Goal: Task Accomplishment & Management: Use online tool/utility

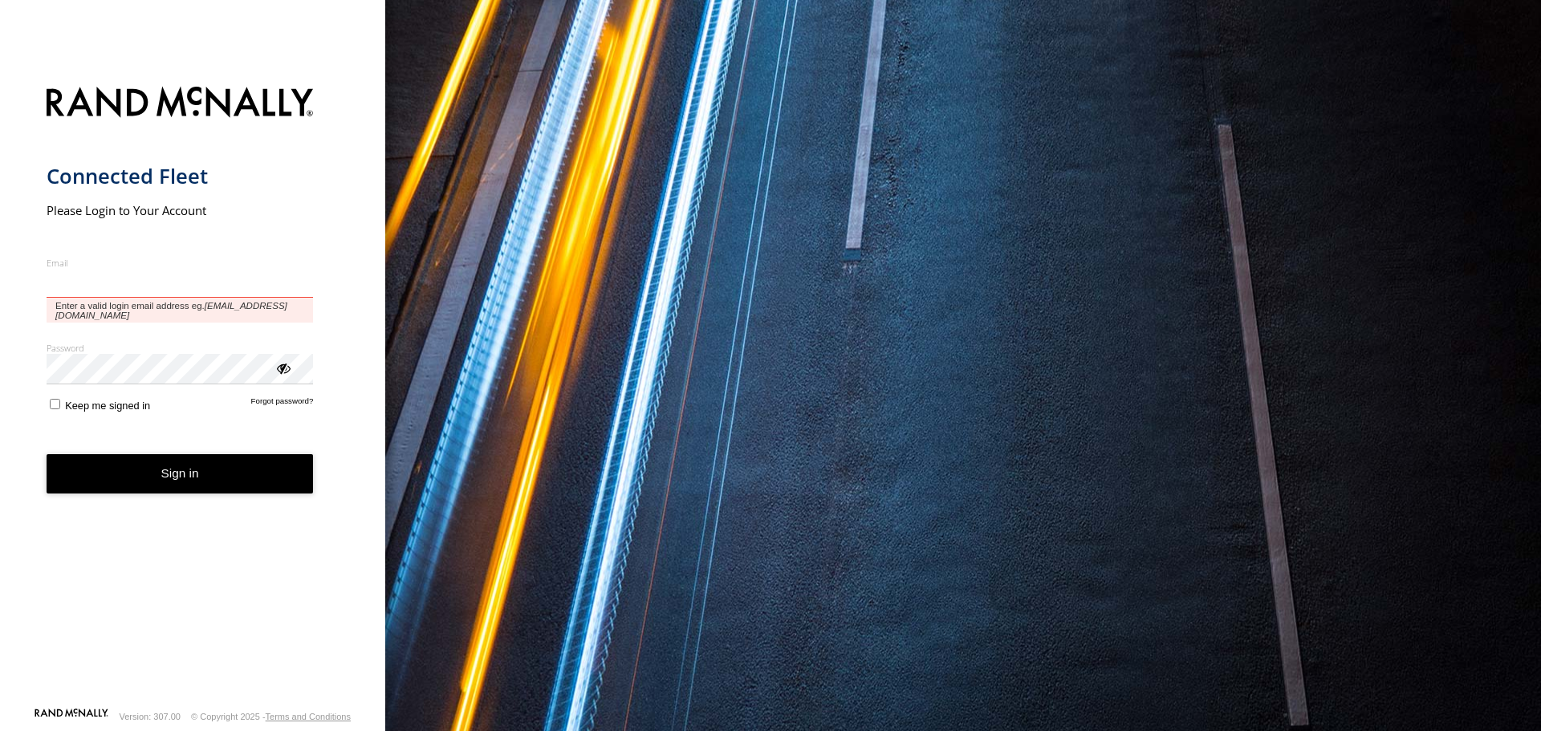
type input "**********"
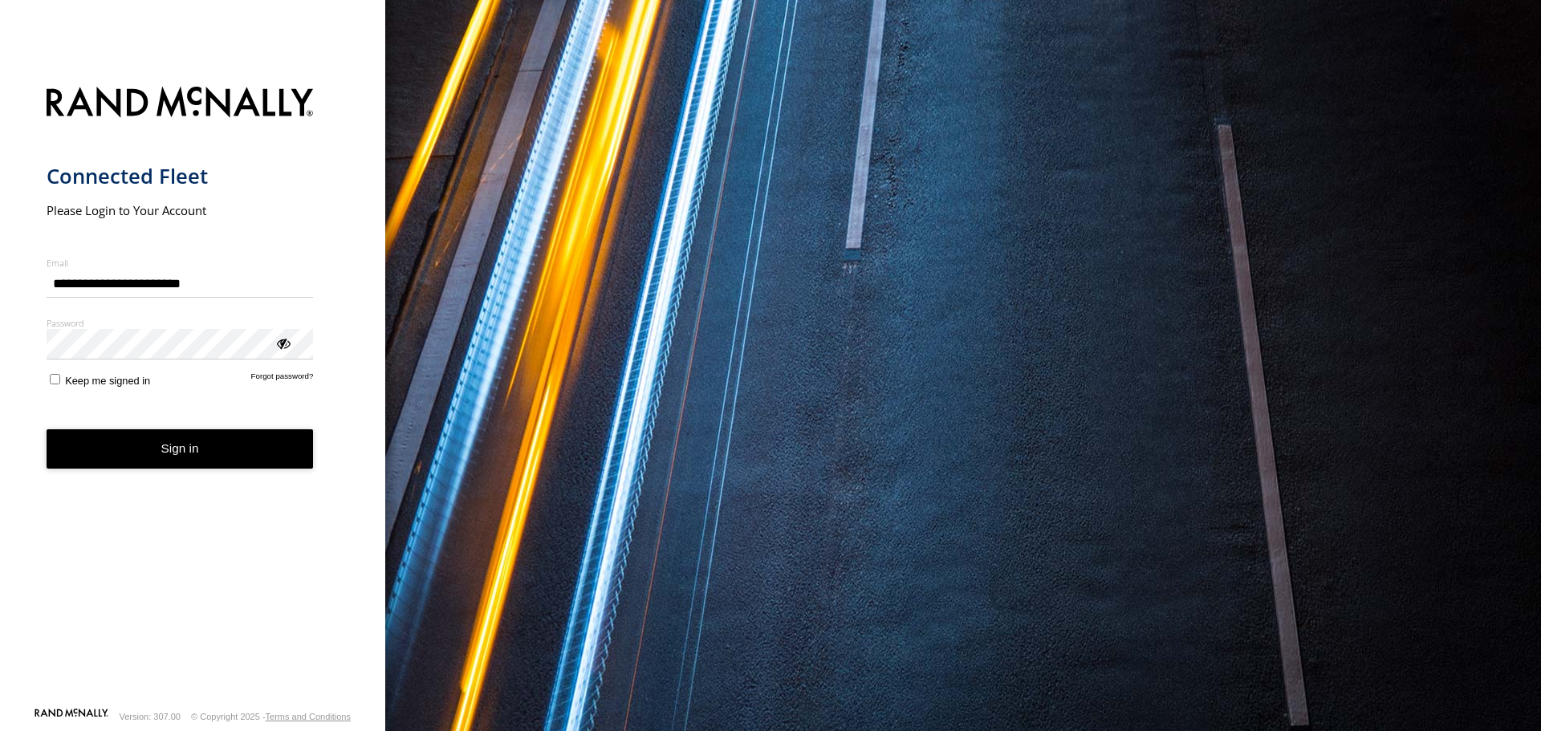
click at [141, 442] on button "Sign in" at bounding box center [180, 448] width 267 height 39
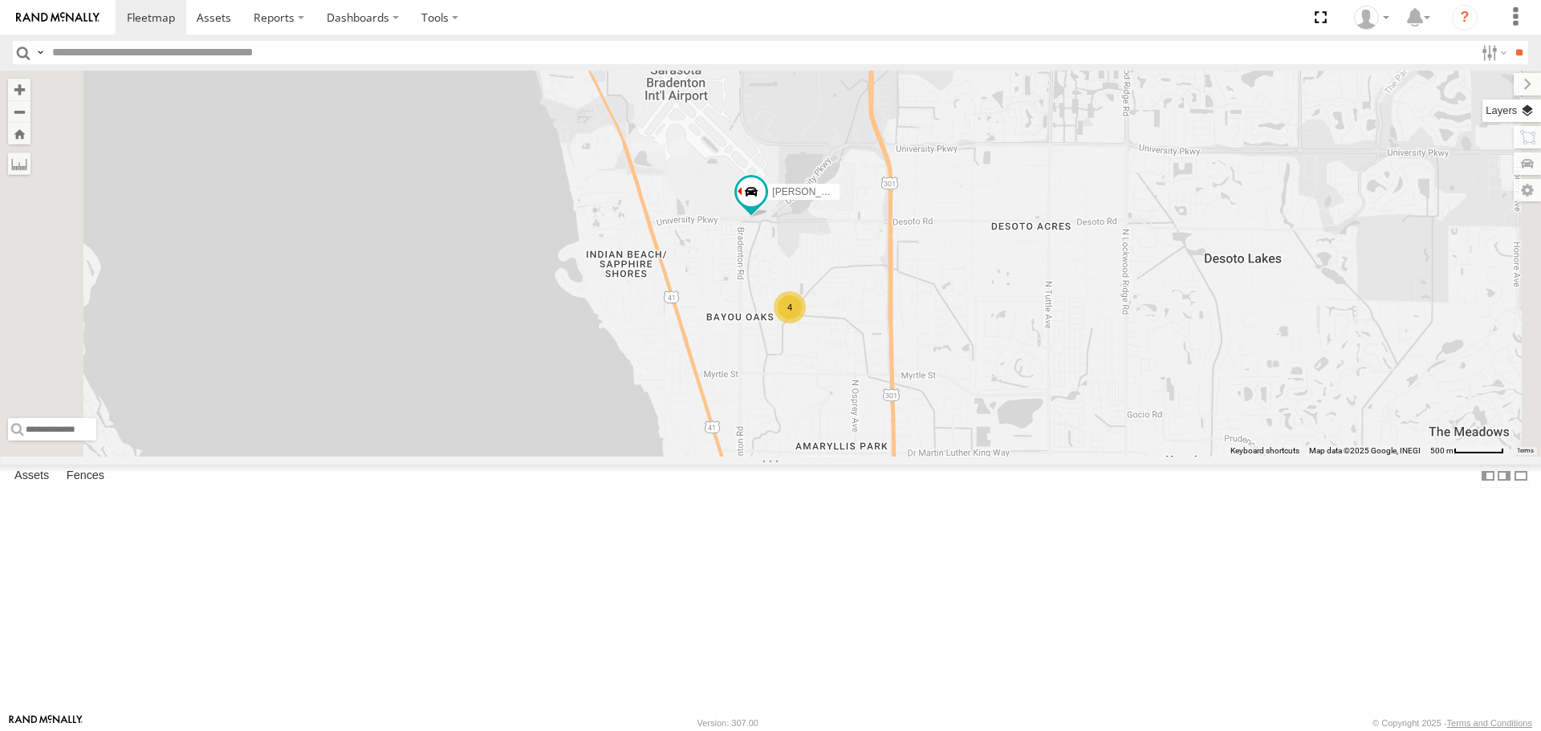
click at [1521, 112] on label at bounding box center [1511, 110] width 59 height 22
click at [0, 0] on span "Basemaps" at bounding box center [0, 0] width 0 height 0
click at [0, 0] on span "Roadmap" at bounding box center [0, 0] width 0 height 0
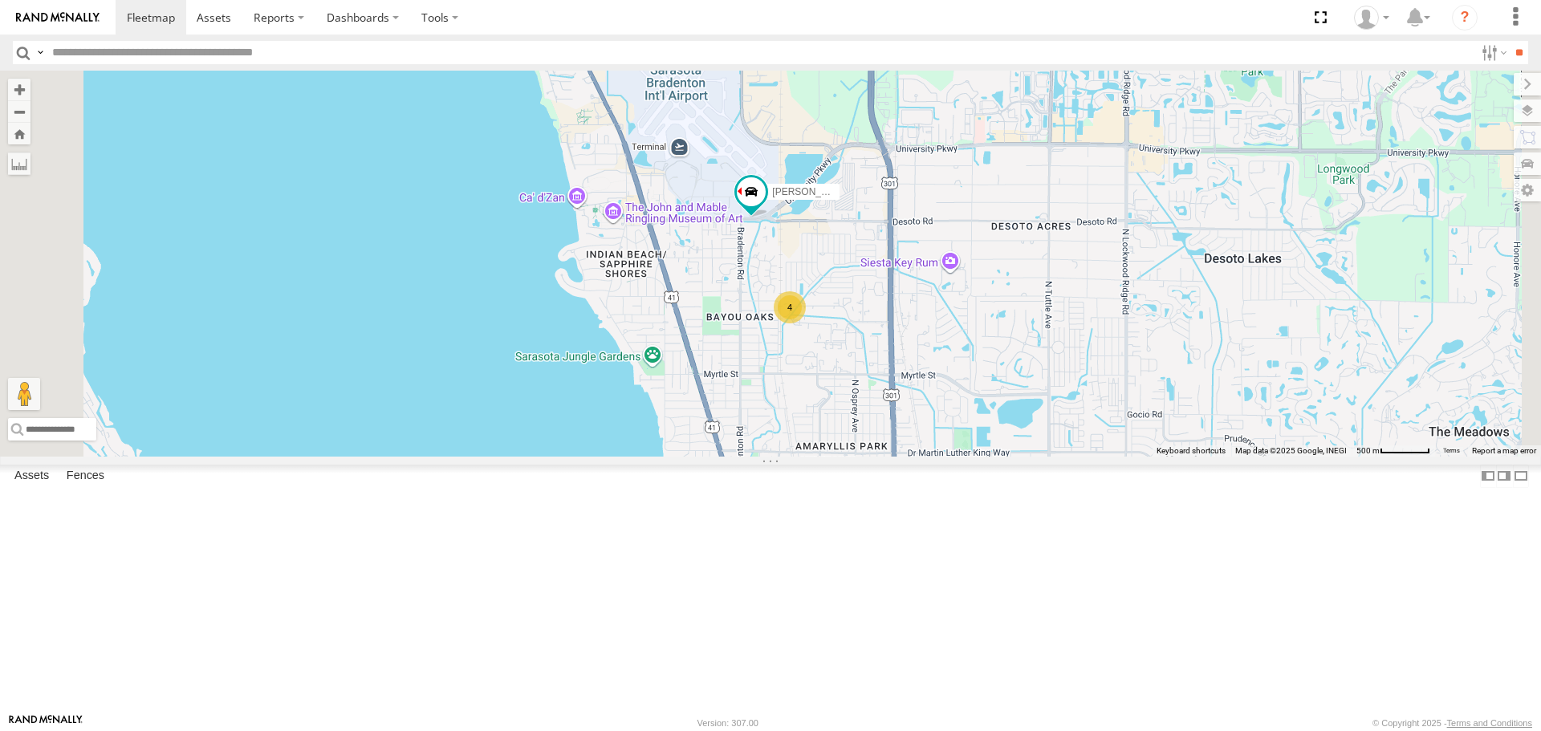
click at [0, 0] on span "Overlays" at bounding box center [0, 0] width 0 height 0
click at [0, 0] on span "Traffic" at bounding box center [0, 0] width 0 height 0
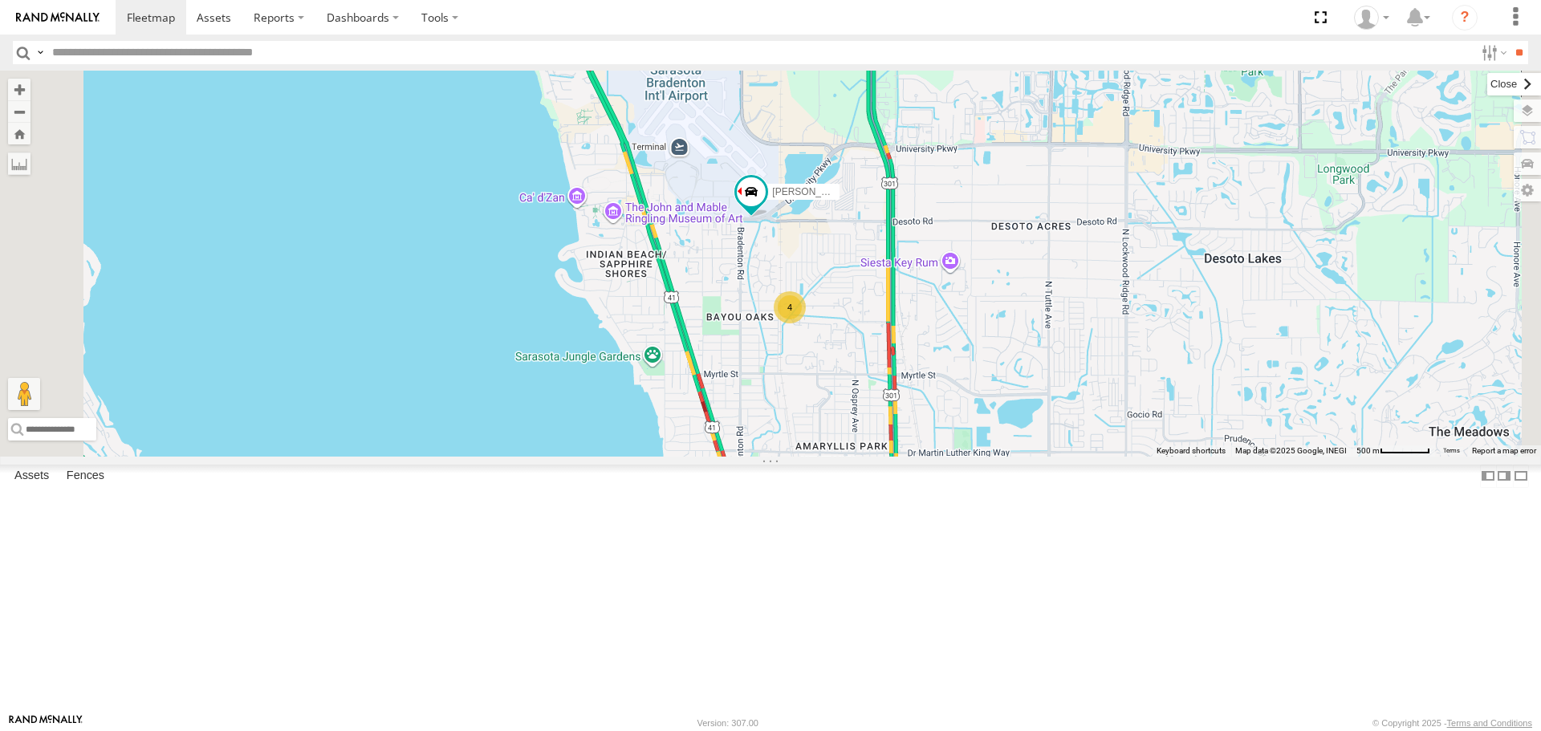
click at [1487, 84] on label at bounding box center [1514, 84] width 54 height 22
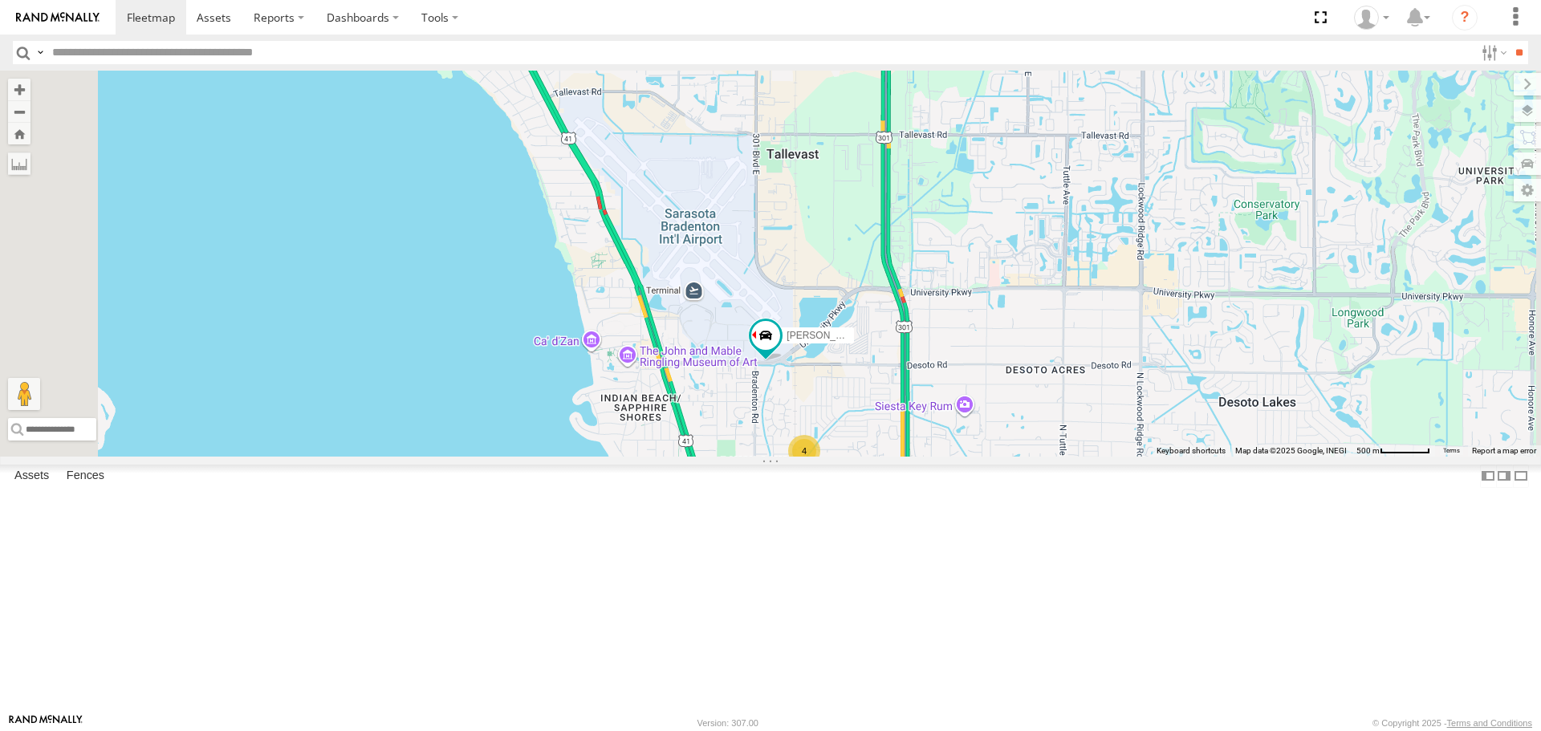
drag, startPoint x: 1224, startPoint y: 217, endPoint x: 1238, endPoint y: 360, distance: 144.3
click at [1238, 360] on div "4 [PERSON_NAME]" at bounding box center [770, 263] width 1541 height 385
click at [0, 0] on link at bounding box center [0, 0] width 0 height 0
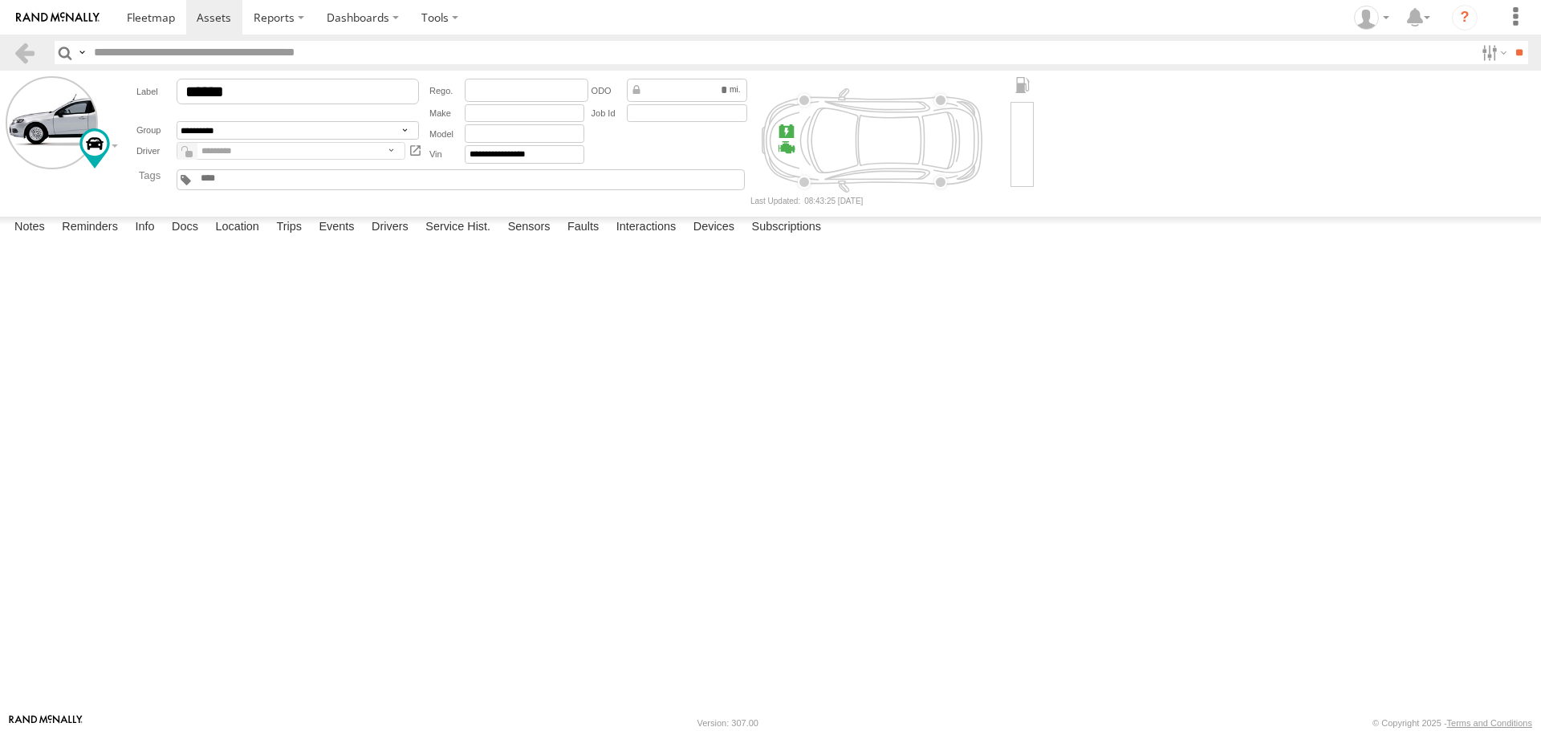
click at [0, 0] on label at bounding box center [0, 0] width 0 height 0
click at [0, 0] on button "Proceed" at bounding box center [0, 0] width 0 height 0
click at [165, 26] on link at bounding box center [151, 17] width 71 height 35
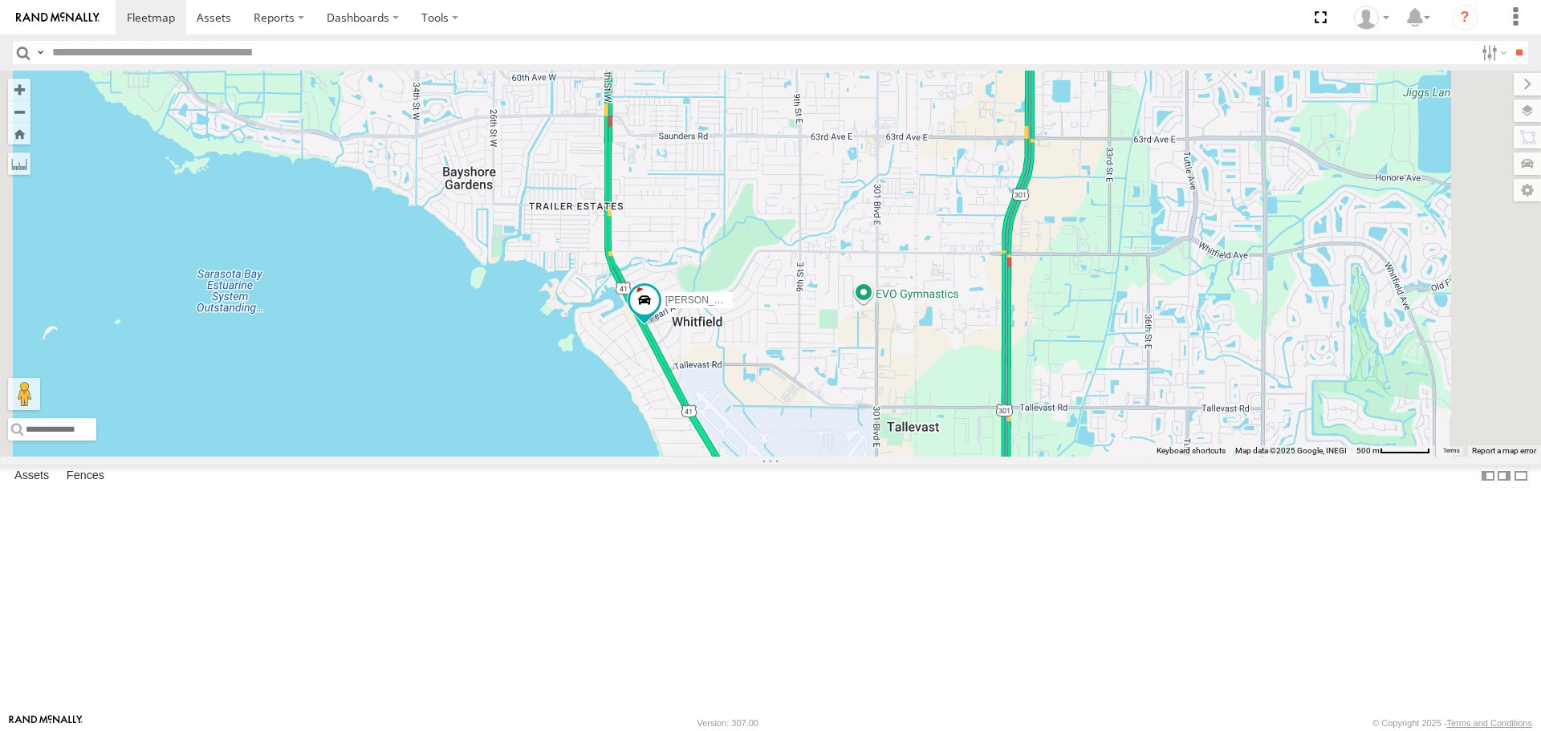
drag, startPoint x: 833, startPoint y: 205, endPoint x: 834, endPoint y: 469, distance: 264.0
click at [834, 456] on div "4 Robert" at bounding box center [770, 263] width 1541 height 385
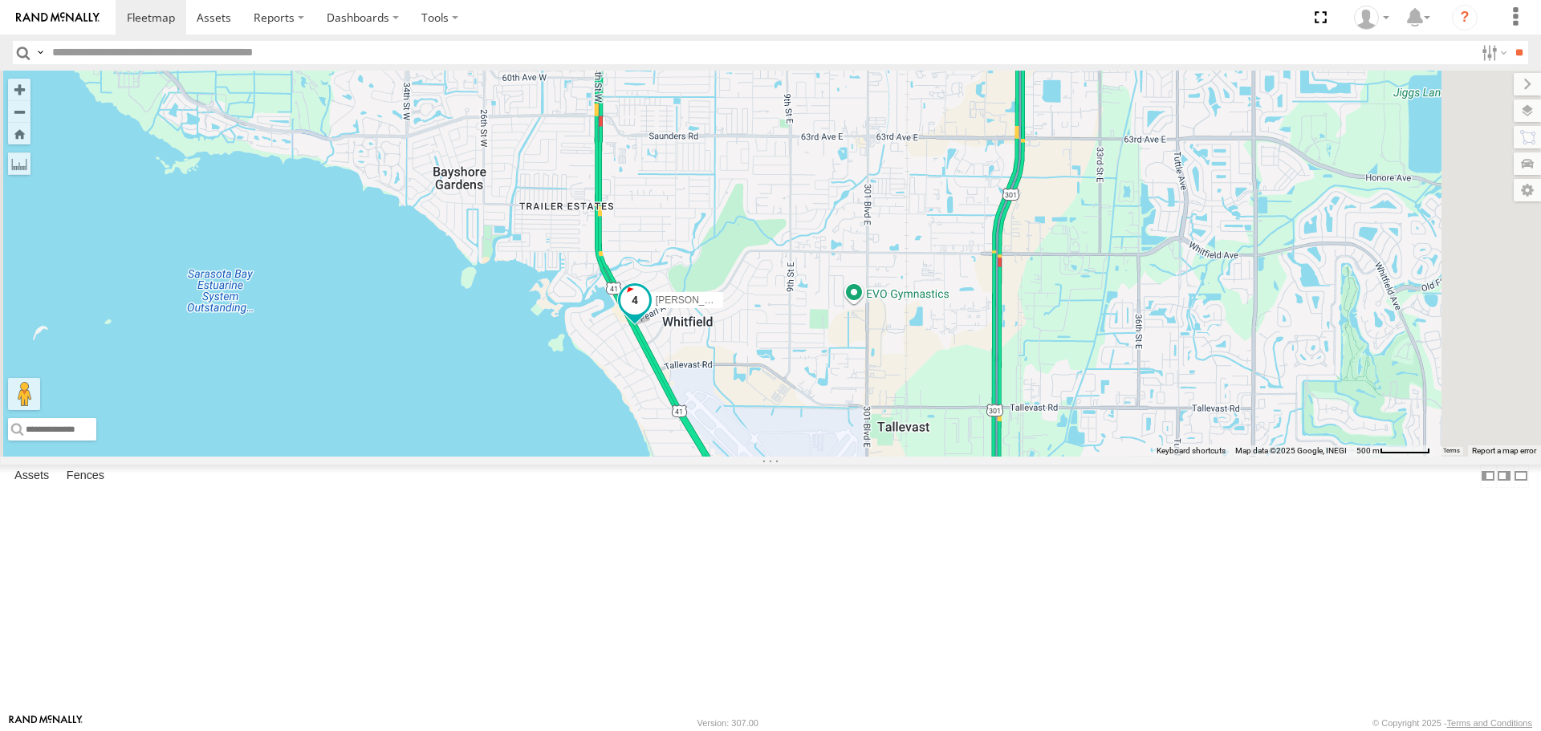
click at [649, 315] on span at bounding box center [634, 300] width 29 height 29
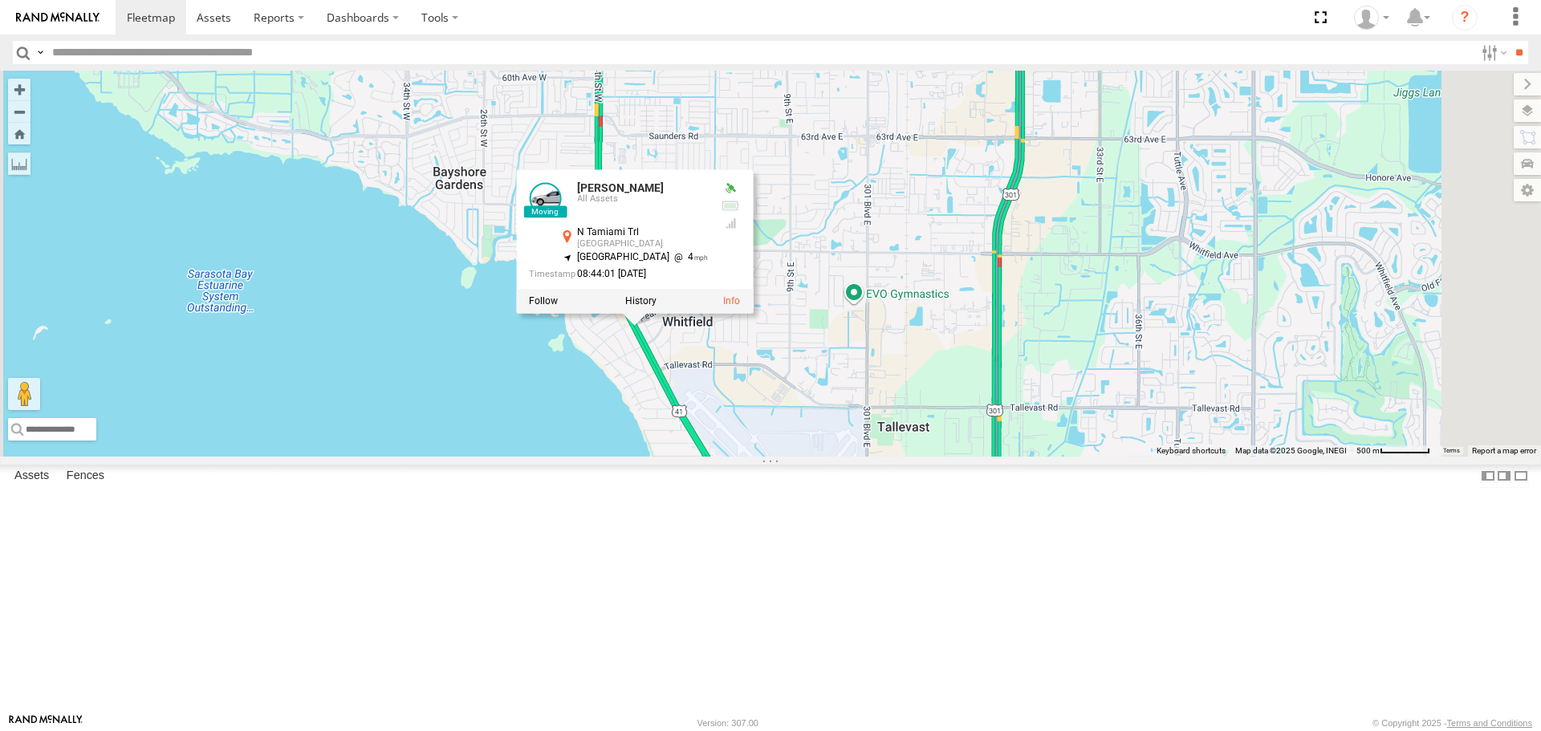
click at [623, 302] on div "4 Robert Robert All Assets N Tamiami Trl Sarasota 27.41134 , -82.57163 North We…" at bounding box center [770, 263] width 1541 height 385
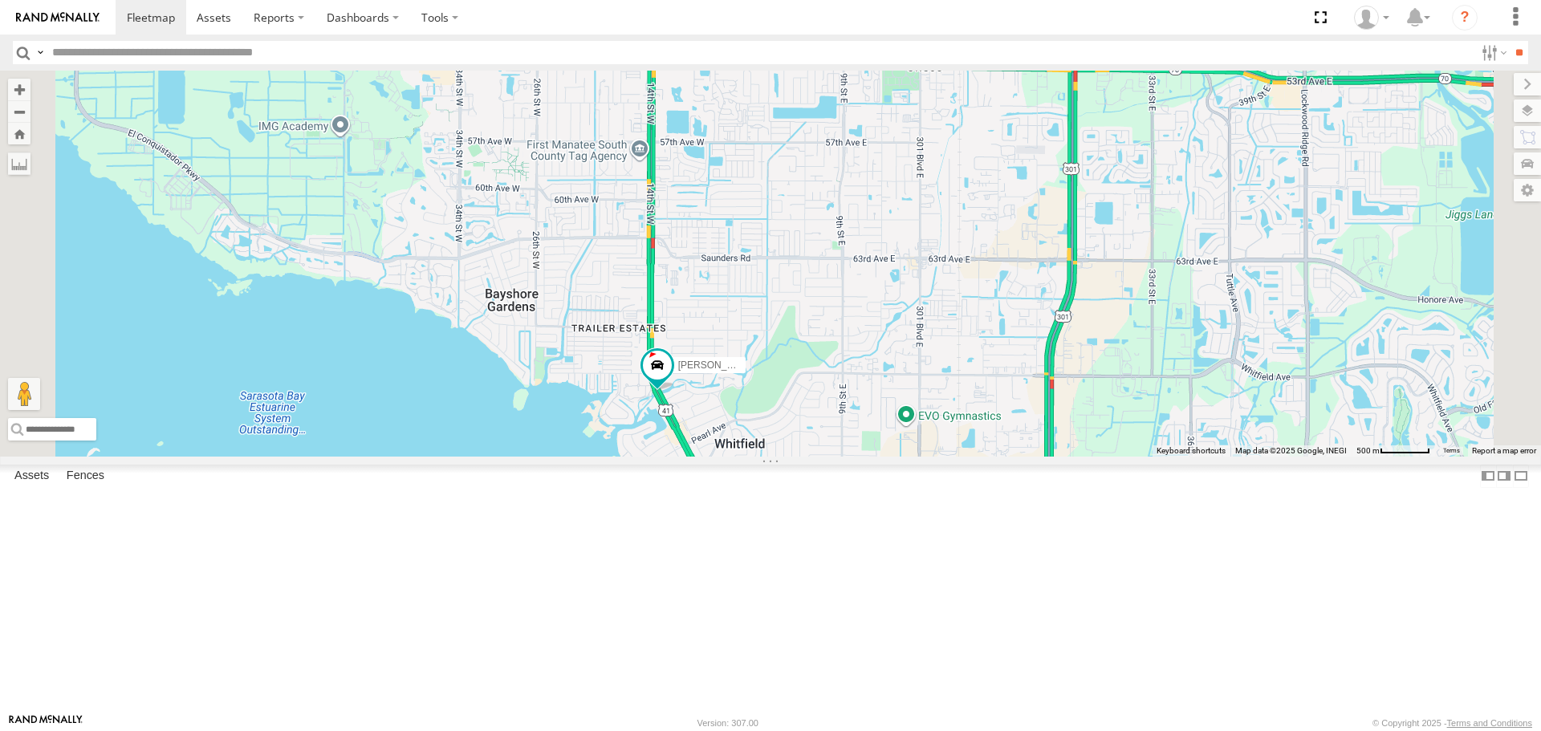
drag, startPoint x: 697, startPoint y: 202, endPoint x: 754, endPoint y: 379, distance: 185.5
click at [754, 379] on div "4 Robert" at bounding box center [770, 263] width 1541 height 385
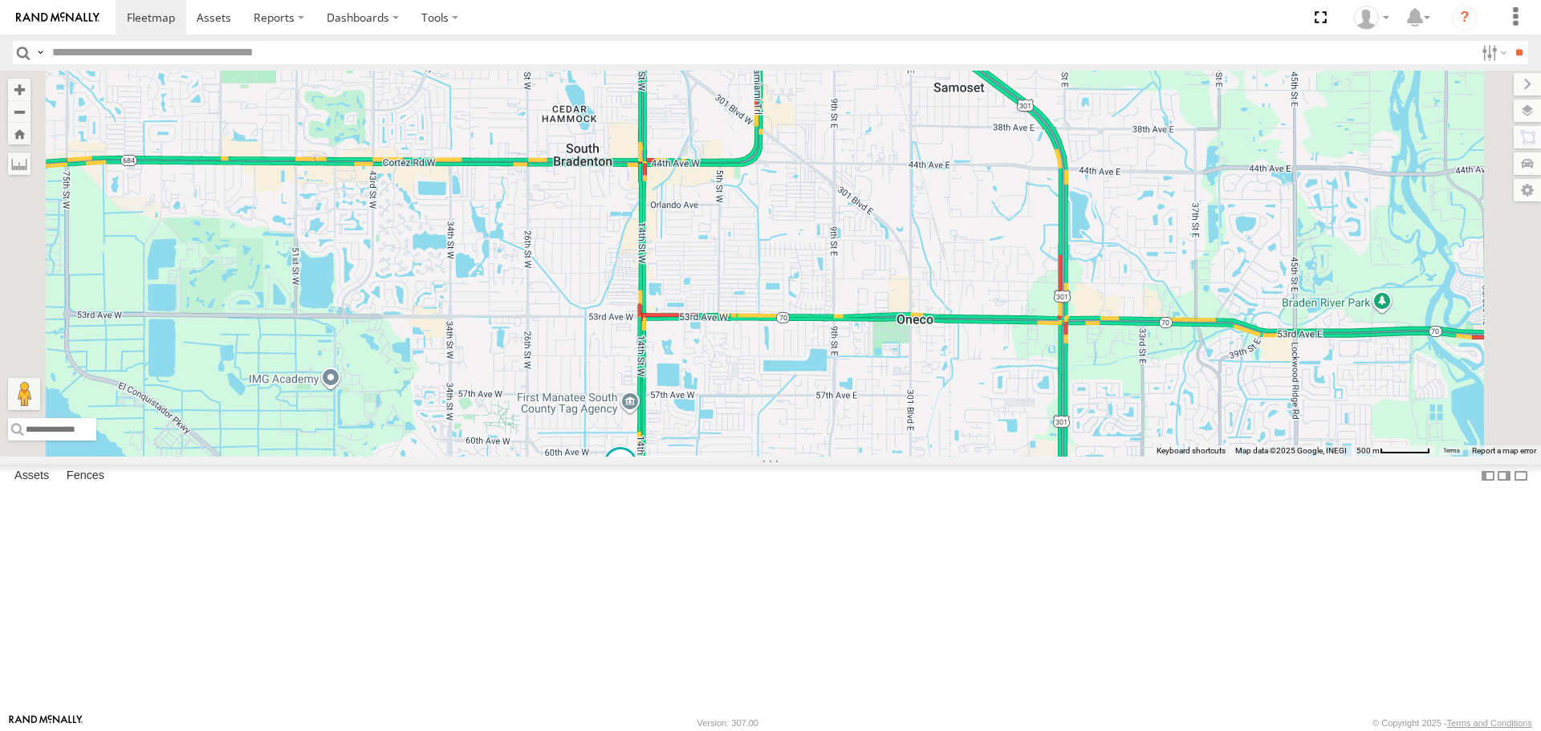
drag, startPoint x: 797, startPoint y: 176, endPoint x: 786, endPoint y: 356, distance: 180.8
click at [786, 356] on div "4 Robert" at bounding box center [770, 263] width 1541 height 385
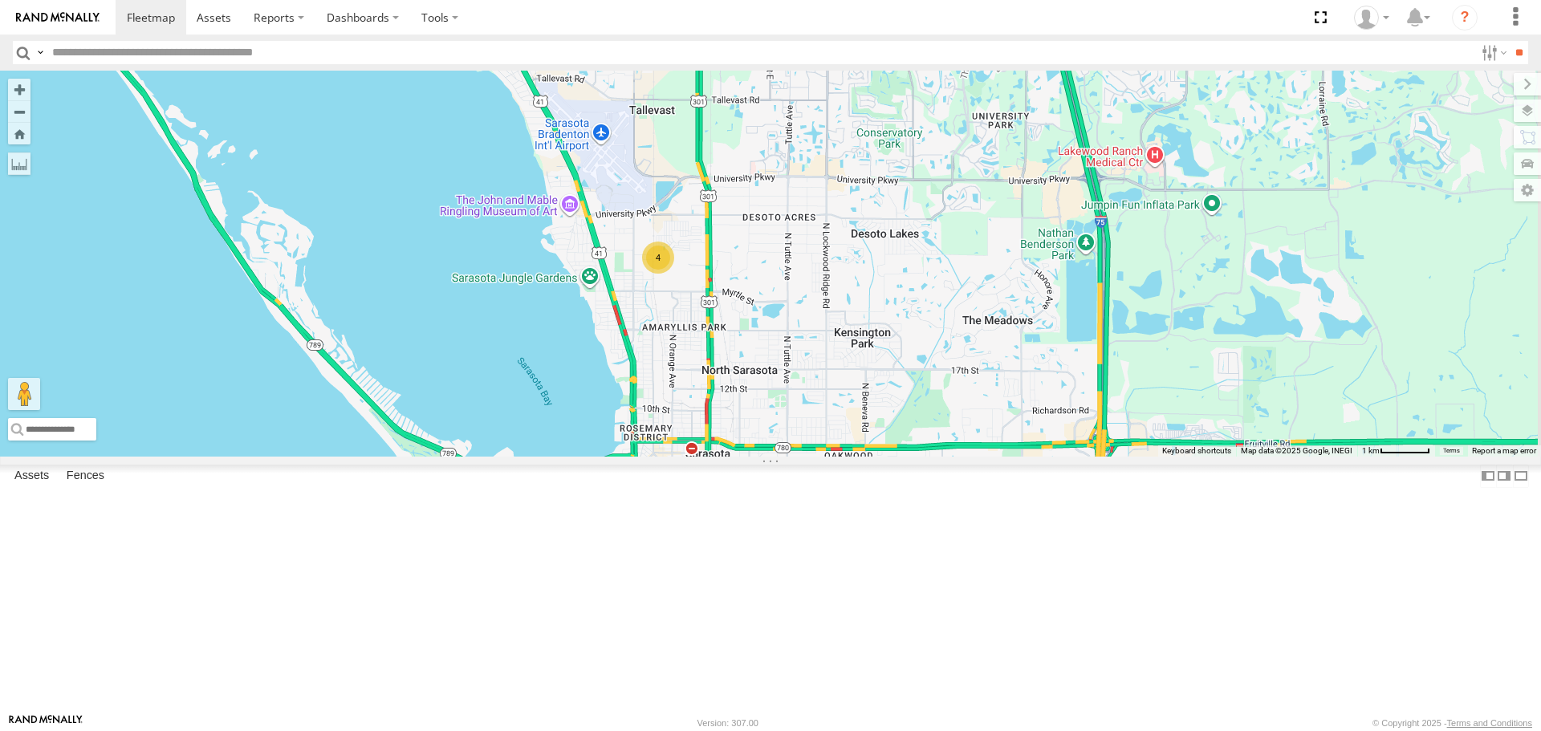
drag, startPoint x: 1424, startPoint y: 603, endPoint x: 1210, endPoint y: 405, distance: 291.3
click at [1210, 405] on div "Robert 4" at bounding box center [770, 263] width 1541 height 385
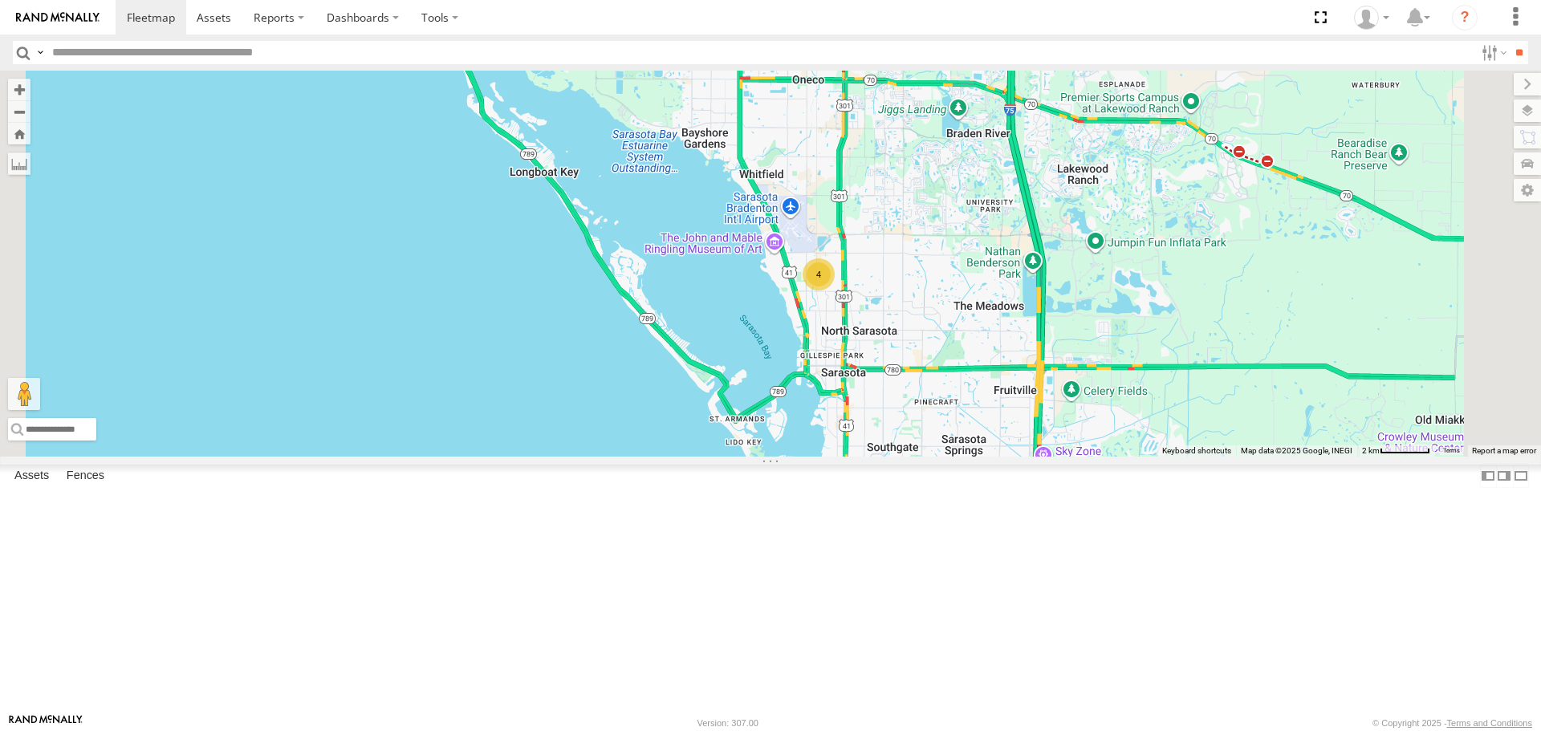
drag, startPoint x: 1218, startPoint y: 517, endPoint x: 1103, endPoint y: 398, distance: 165.1
click at [1123, 420] on div "Robert 4" at bounding box center [770, 263] width 1541 height 385
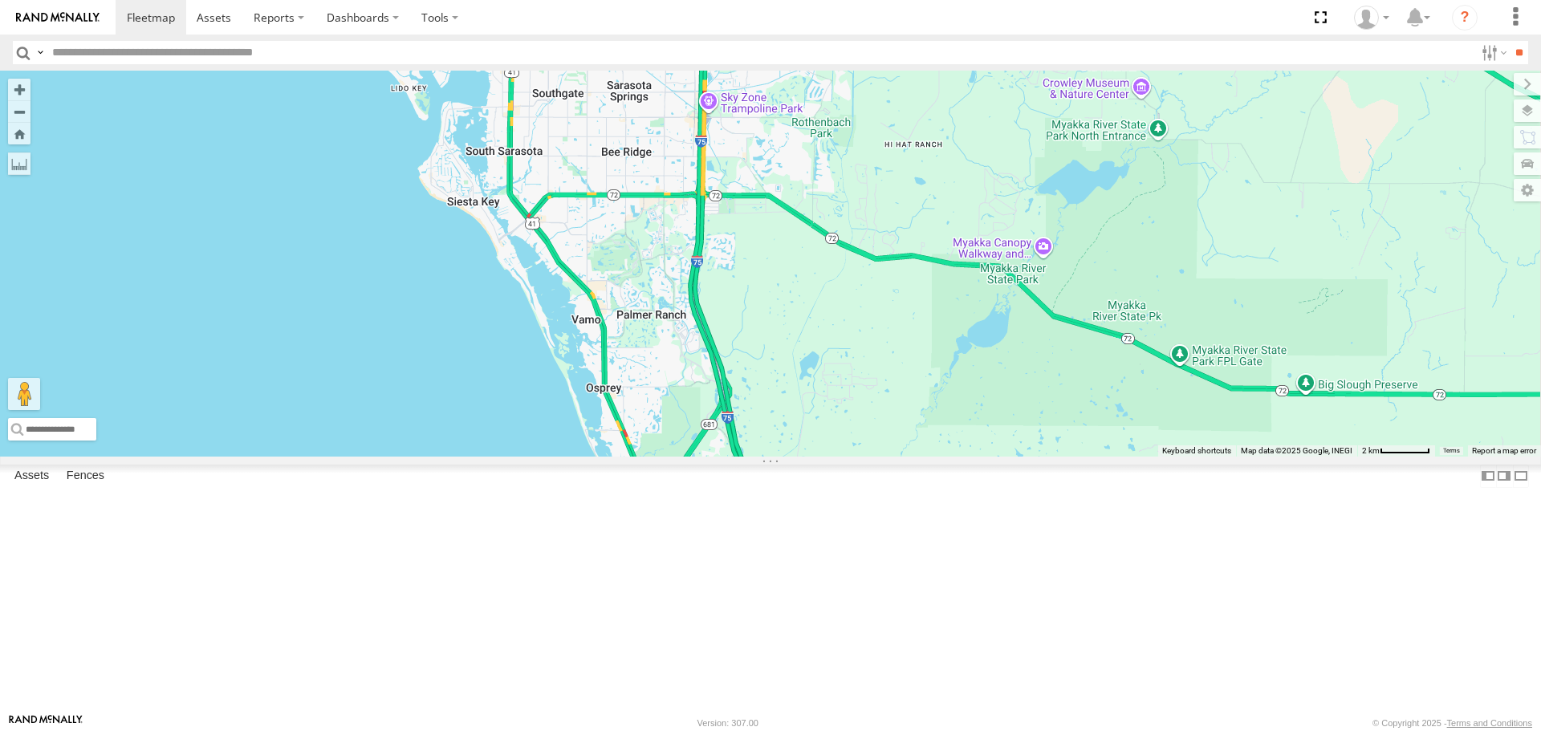
drag, startPoint x: 1406, startPoint y: 620, endPoint x: 1237, endPoint y: 477, distance: 221.4
click at [1237, 456] on div "Robert 4" at bounding box center [770, 263] width 1541 height 385
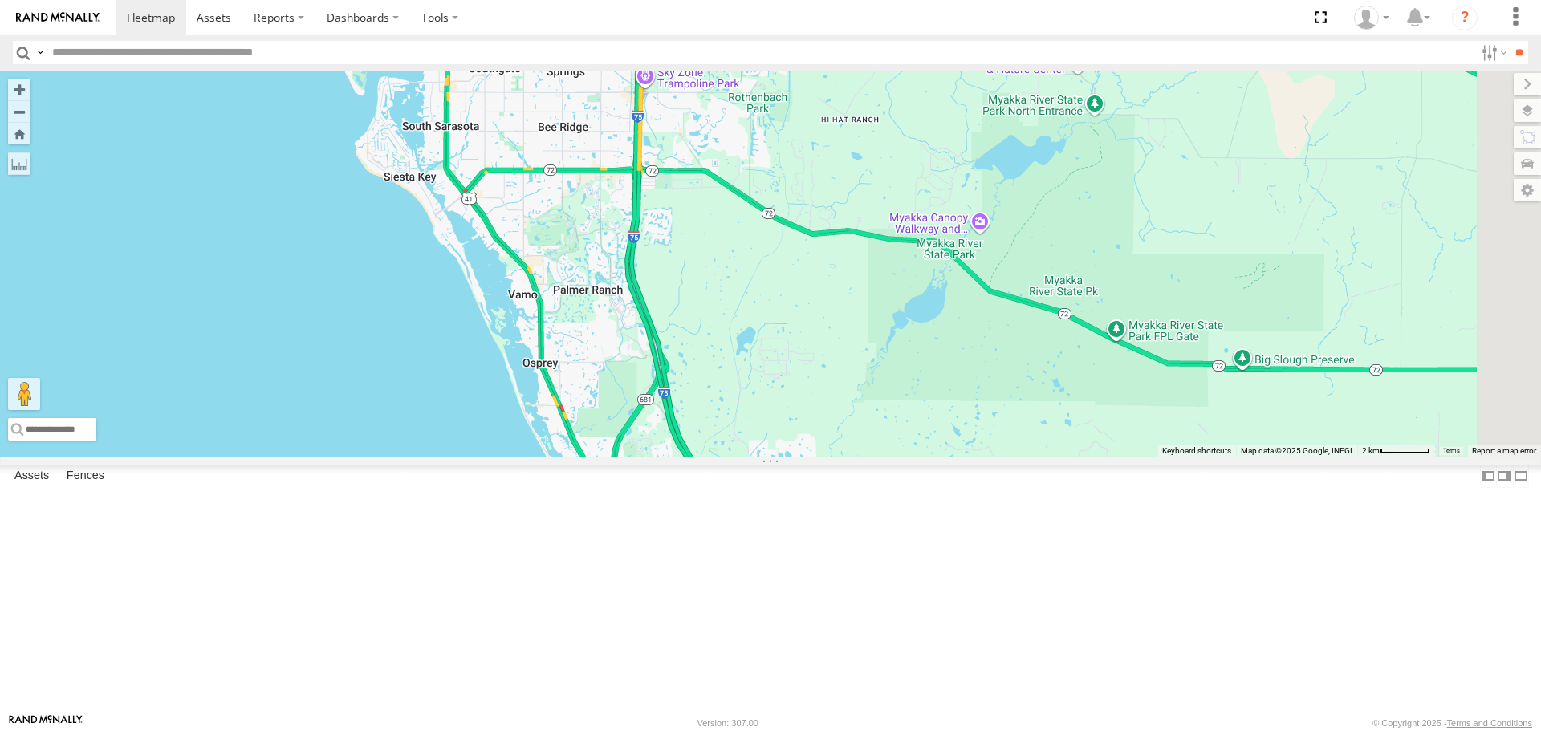
click at [1406, 457] on div "2 km" at bounding box center [1396, 450] width 78 height 11
click at [1406, 457] on div "1 mi" at bounding box center [1402, 450] width 66 height 11
click at [1406, 457] on div "2 km" at bounding box center [1396, 450] width 78 height 11
click at [1450, 453] on link "Terms" at bounding box center [1451, 450] width 17 height 6
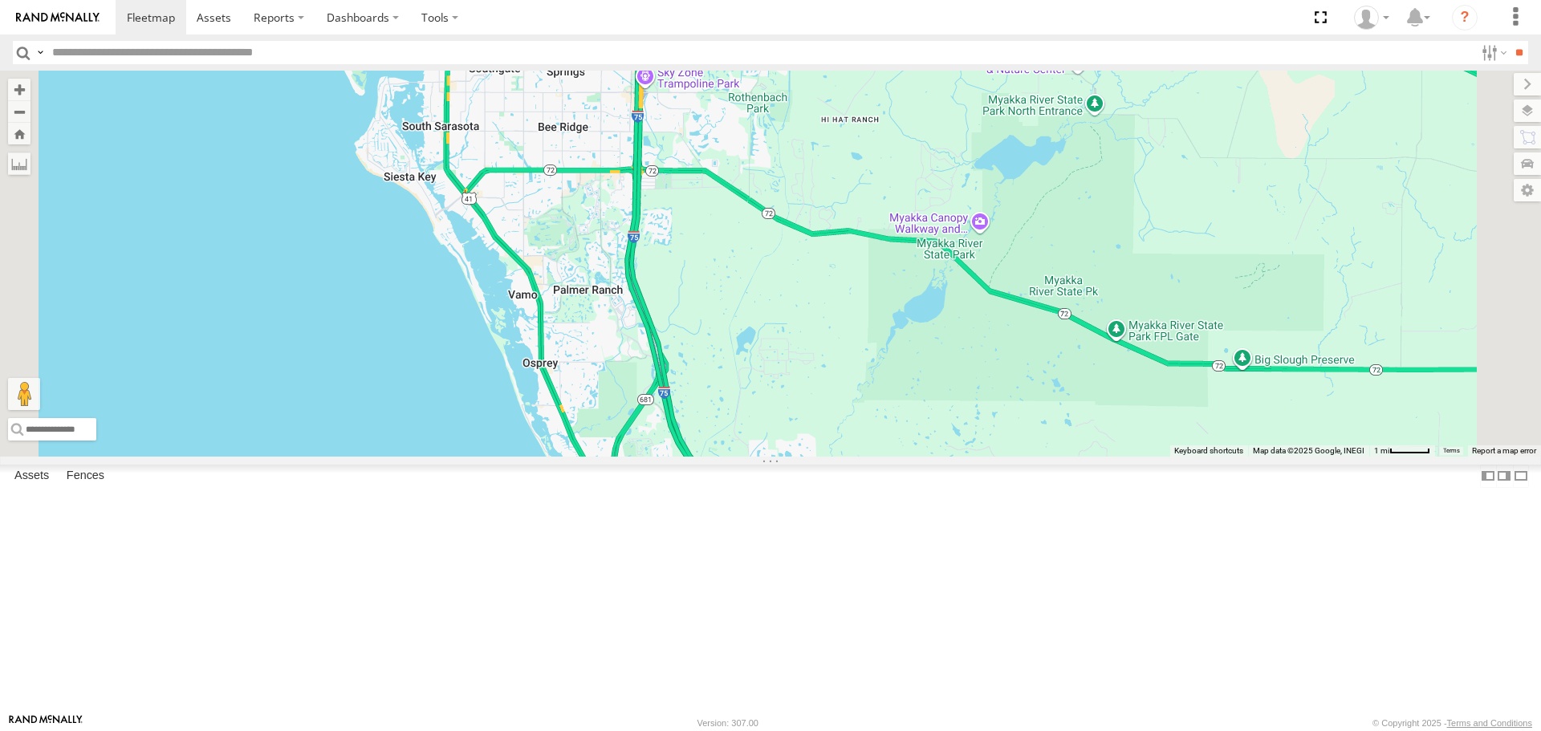
drag, startPoint x: 687, startPoint y: 143, endPoint x: 748, endPoint y: 339, distance: 205.8
click at [749, 339] on div at bounding box center [770, 263] width 1541 height 385
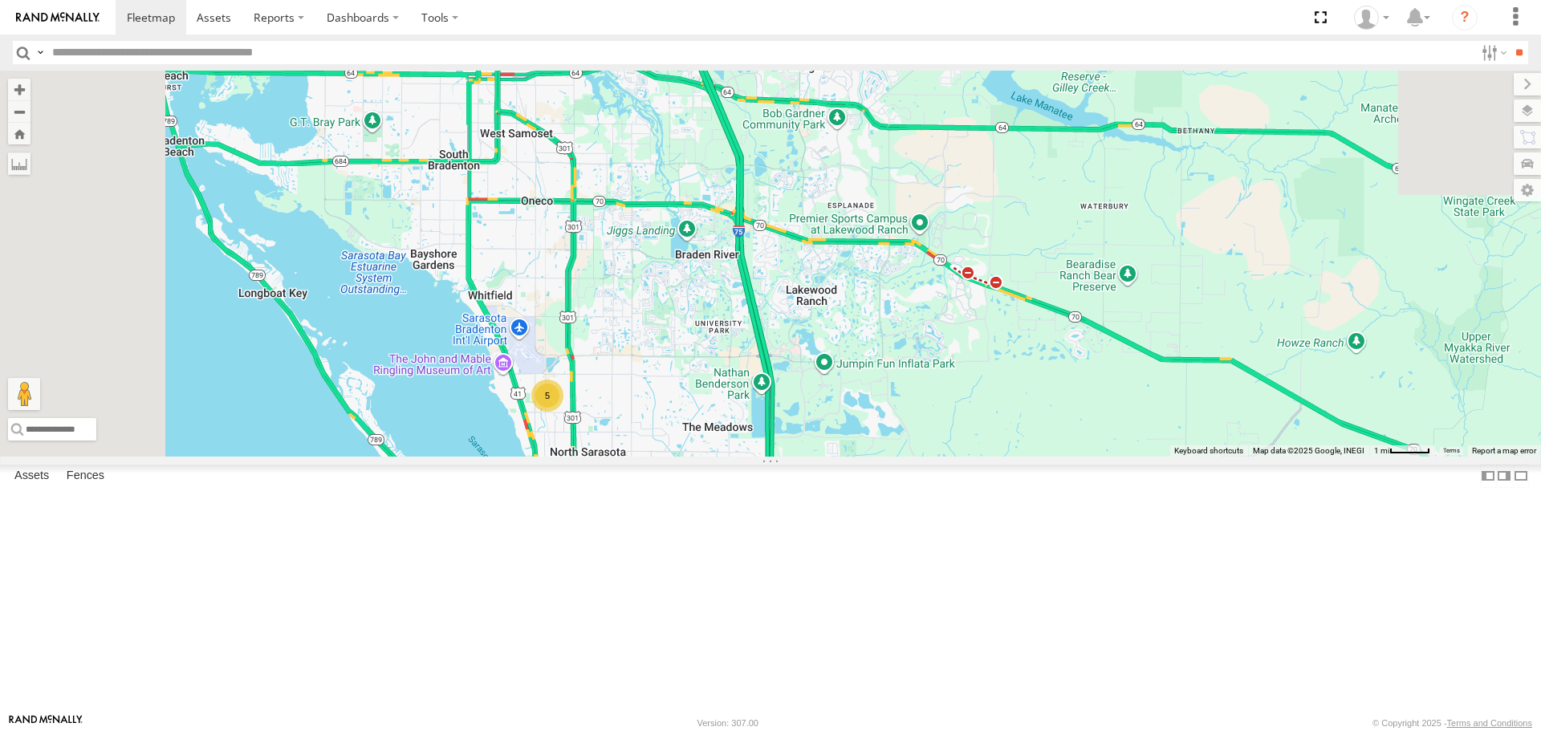
drag, startPoint x: 743, startPoint y: 264, endPoint x: 769, endPoint y: 331, distance: 71.7
click at [773, 327] on div "5" at bounding box center [770, 263] width 1541 height 385
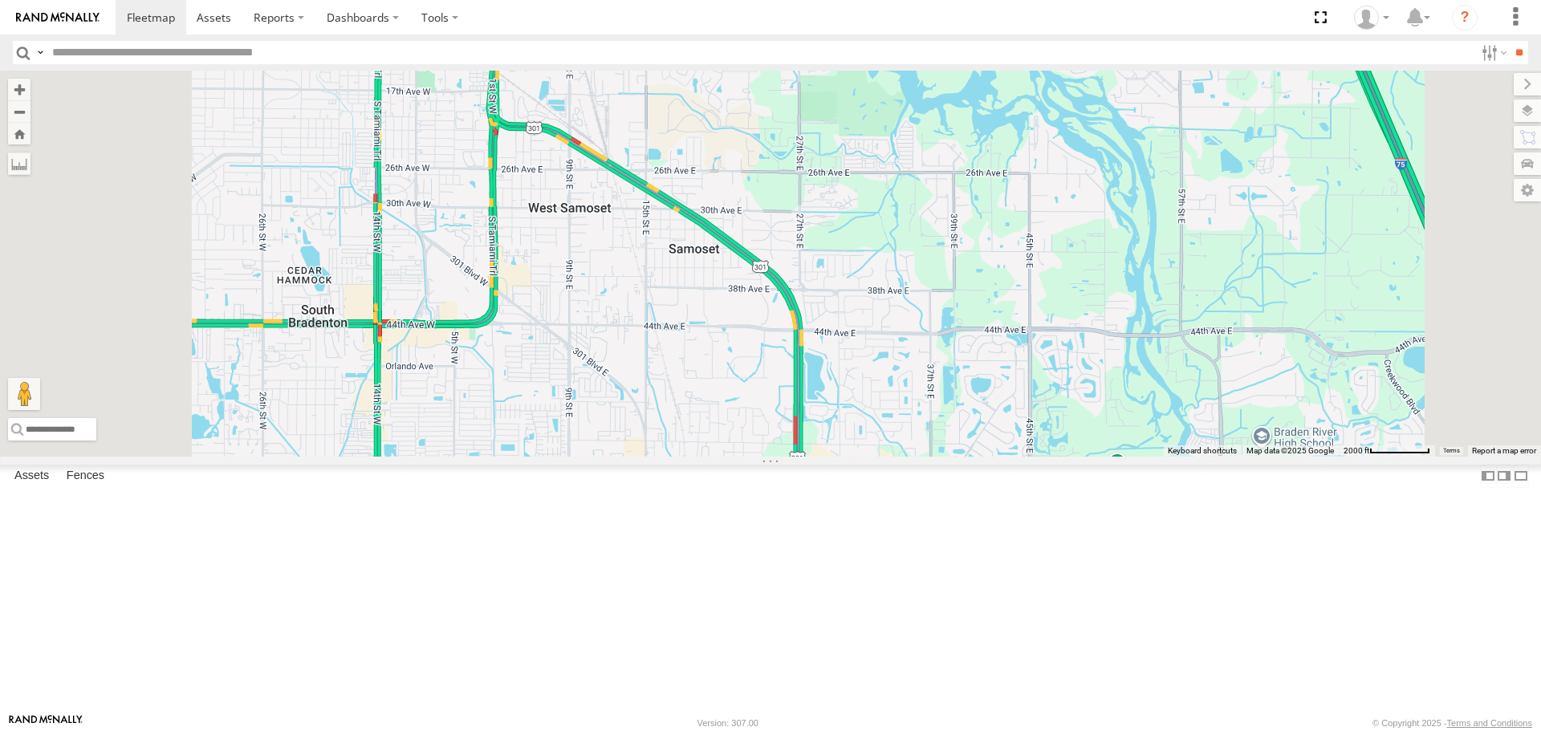
drag, startPoint x: 754, startPoint y: 323, endPoint x: 746, endPoint y: 286, distance: 37.8
click at [747, 290] on div at bounding box center [770, 263] width 1541 height 385
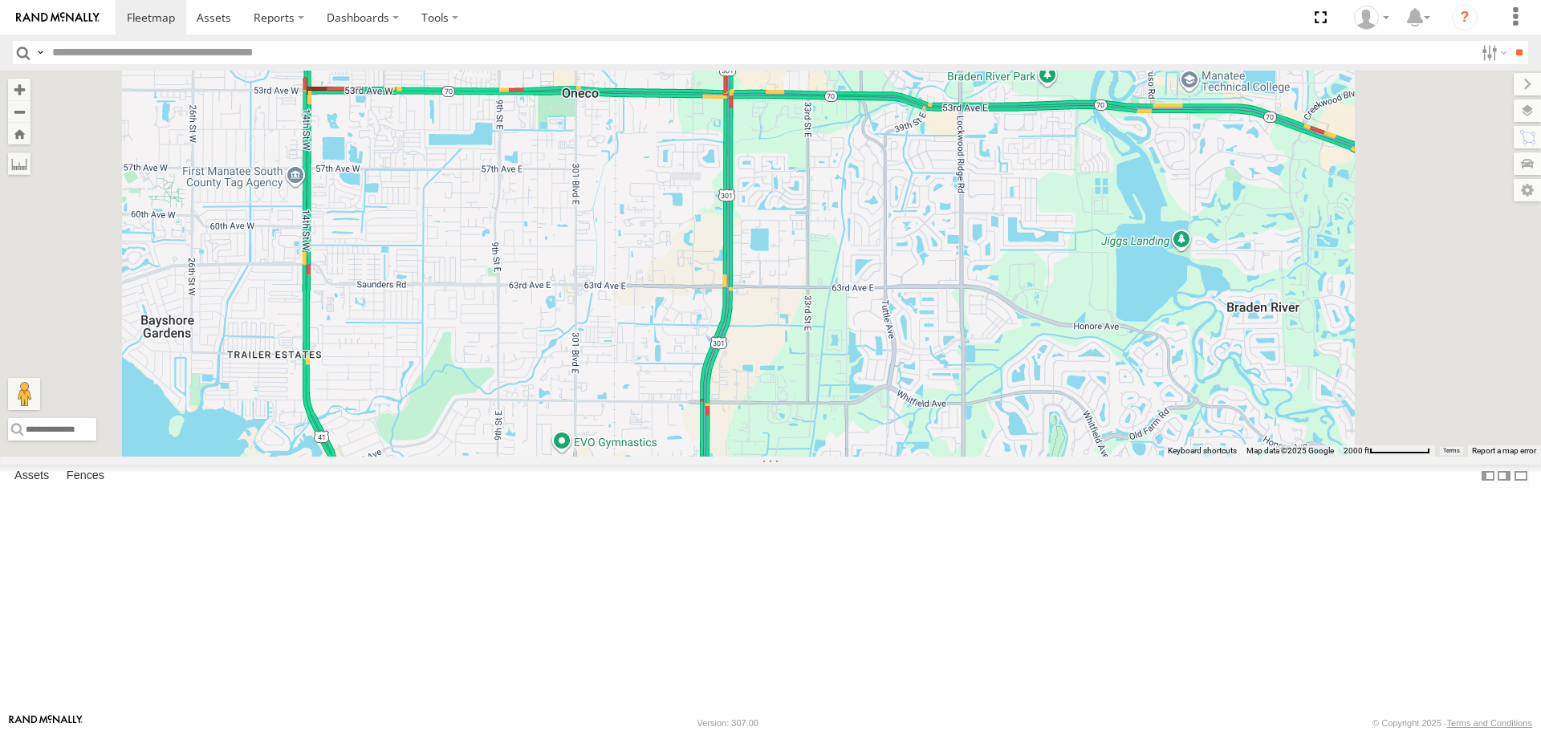
drag, startPoint x: 775, startPoint y: 382, endPoint x: 731, endPoint y: 275, distance: 115.5
click at [733, 279] on div at bounding box center [770, 263] width 1541 height 385
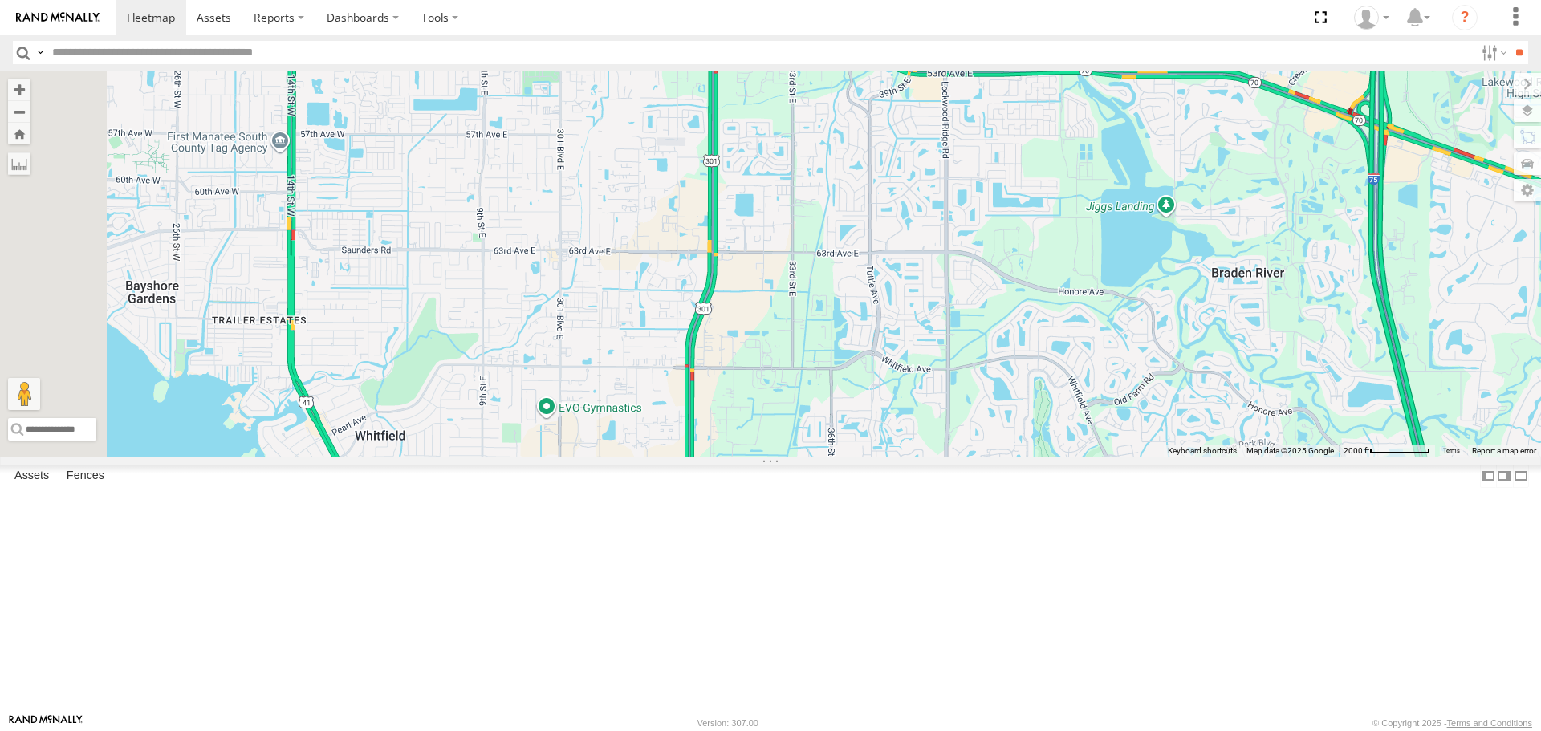
drag, startPoint x: 730, startPoint y: 274, endPoint x: 757, endPoint y: 362, distance: 91.4
click at [757, 359] on div at bounding box center [770, 263] width 1541 height 385
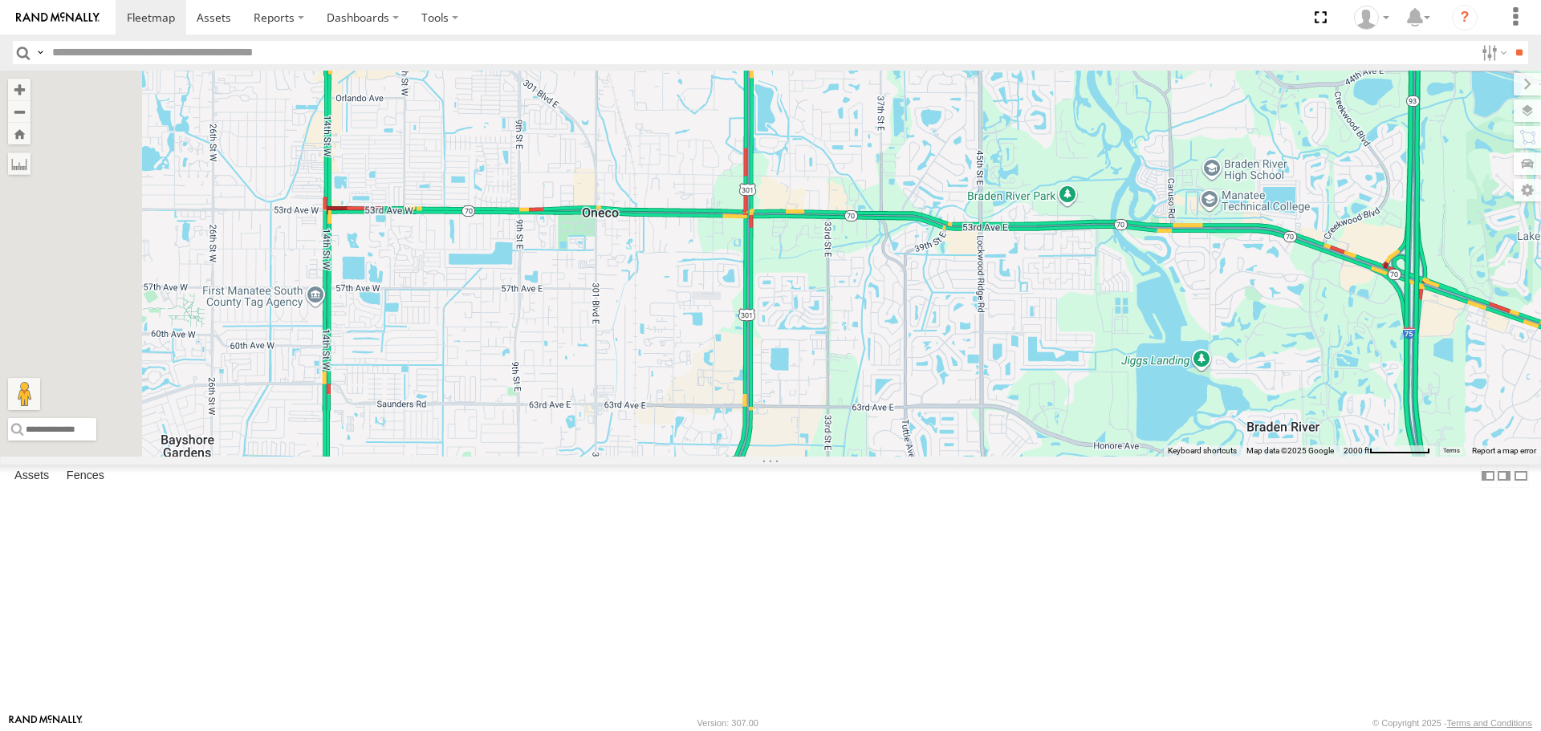
drag, startPoint x: 741, startPoint y: 242, endPoint x: 753, endPoint y: 321, distance: 79.5
click at [753, 321] on div at bounding box center [770, 263] width 1541 height 385
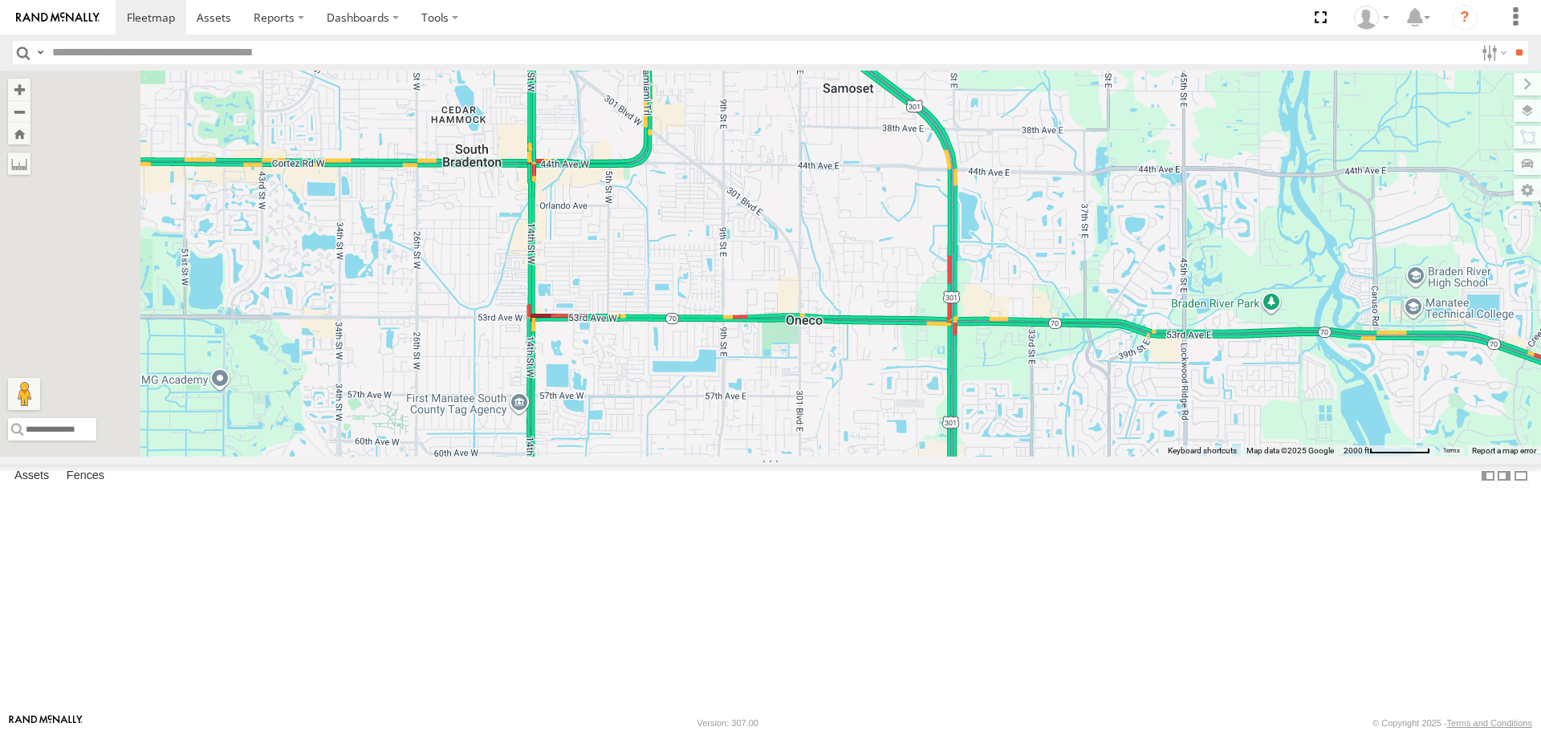
drag, startPoint x: 762, startPoint y: 296, endPoint x: 958, endPoint y: 289, distance: 195.9
click at [958, 289] on div at bounding box center [770, 263] width 1541 height 385
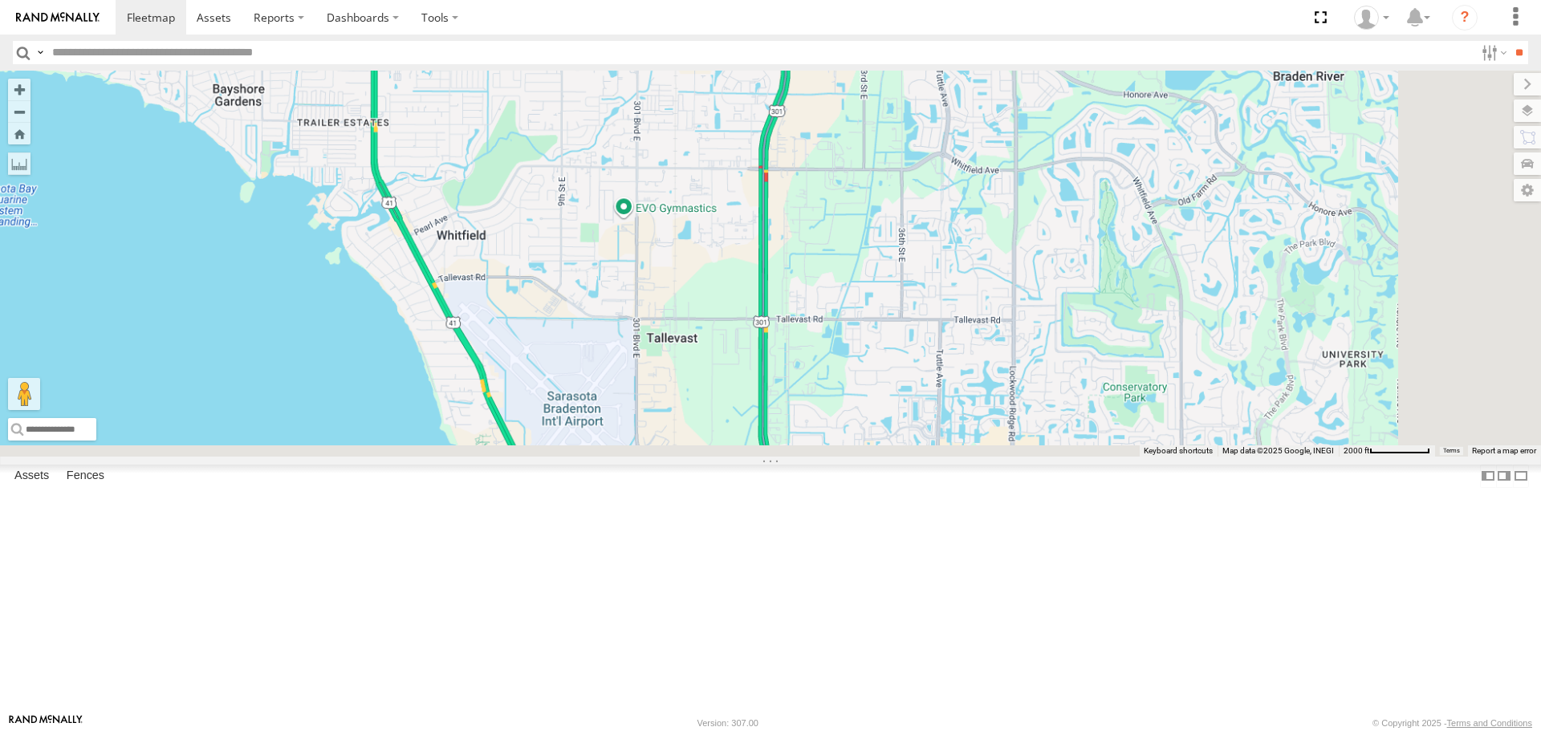
drag, startPoint x: 985, startPoint y: 433, endPoint x: 798, endPoint y: 140, distance: 348.1
click at [805, 148] on div at bounding box center [770, 263] width 1541 height 385
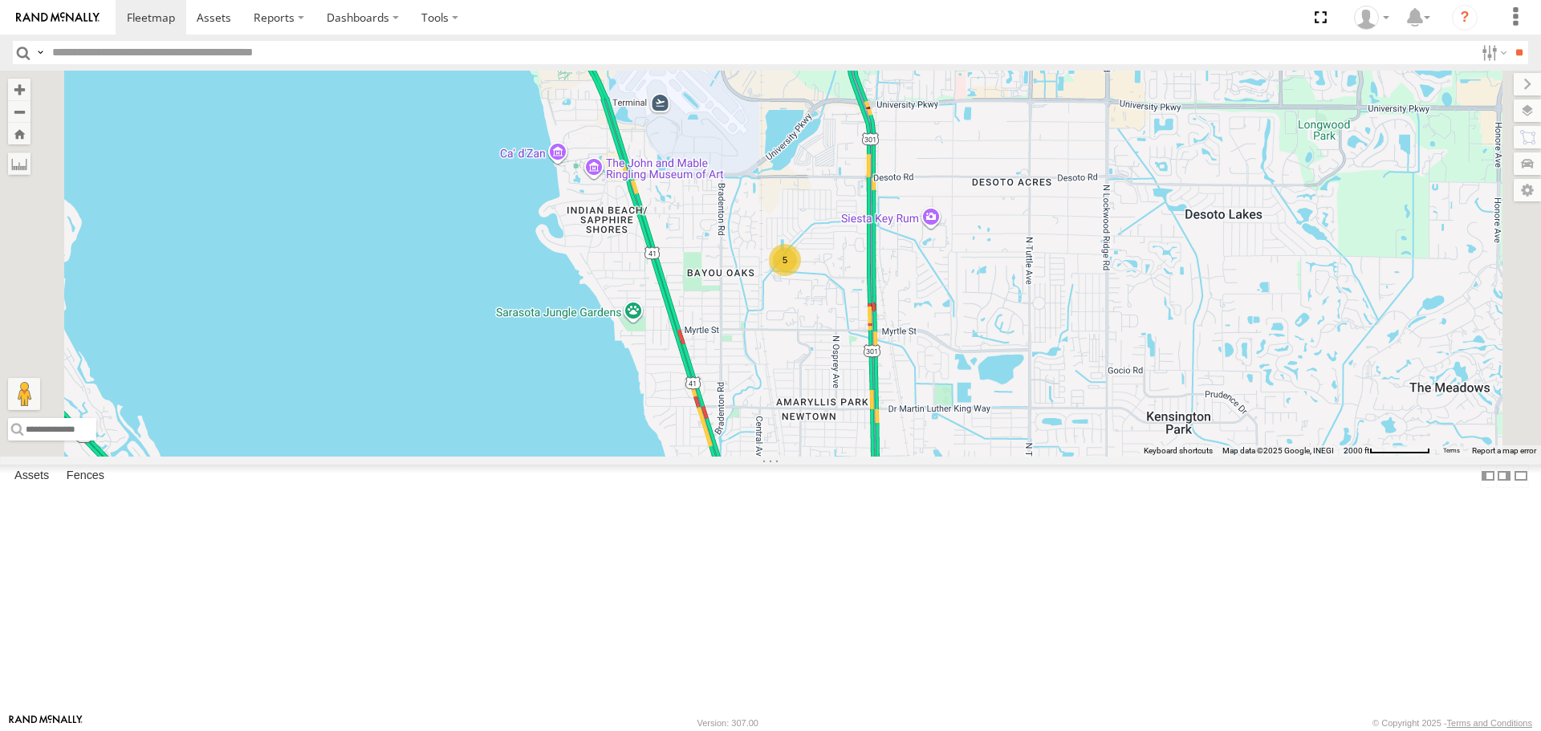
click at [801, 276] on div "5" at bounding box center [785, 260] width 32 height 32
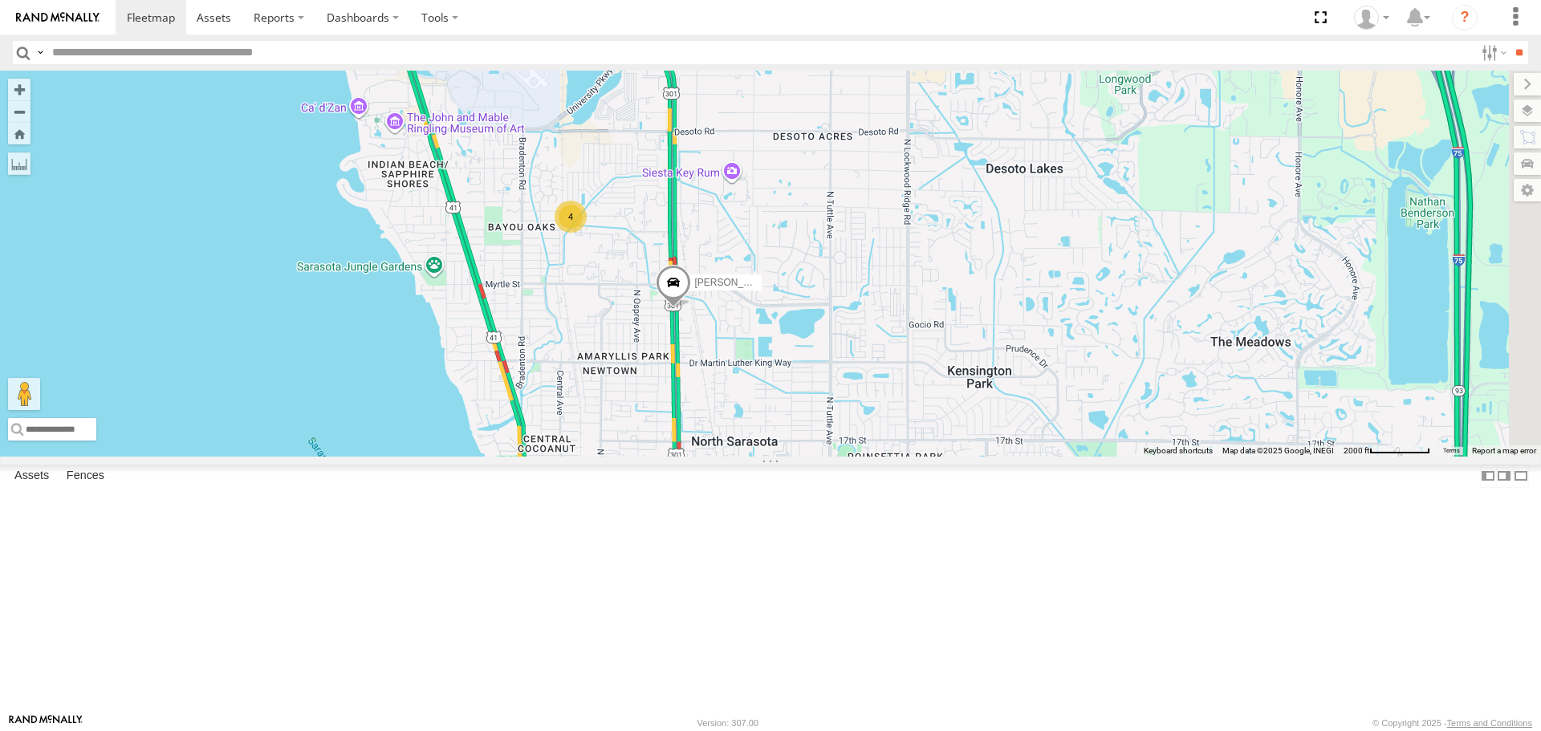
drag, startPoint x: 918, startPoint y: 562, endPoint x: 615, endPoint y: 388, distance: 349.0
click at [615, 388] on div "Tom 4" at bounding box center [770, 263] width 1541 height 385
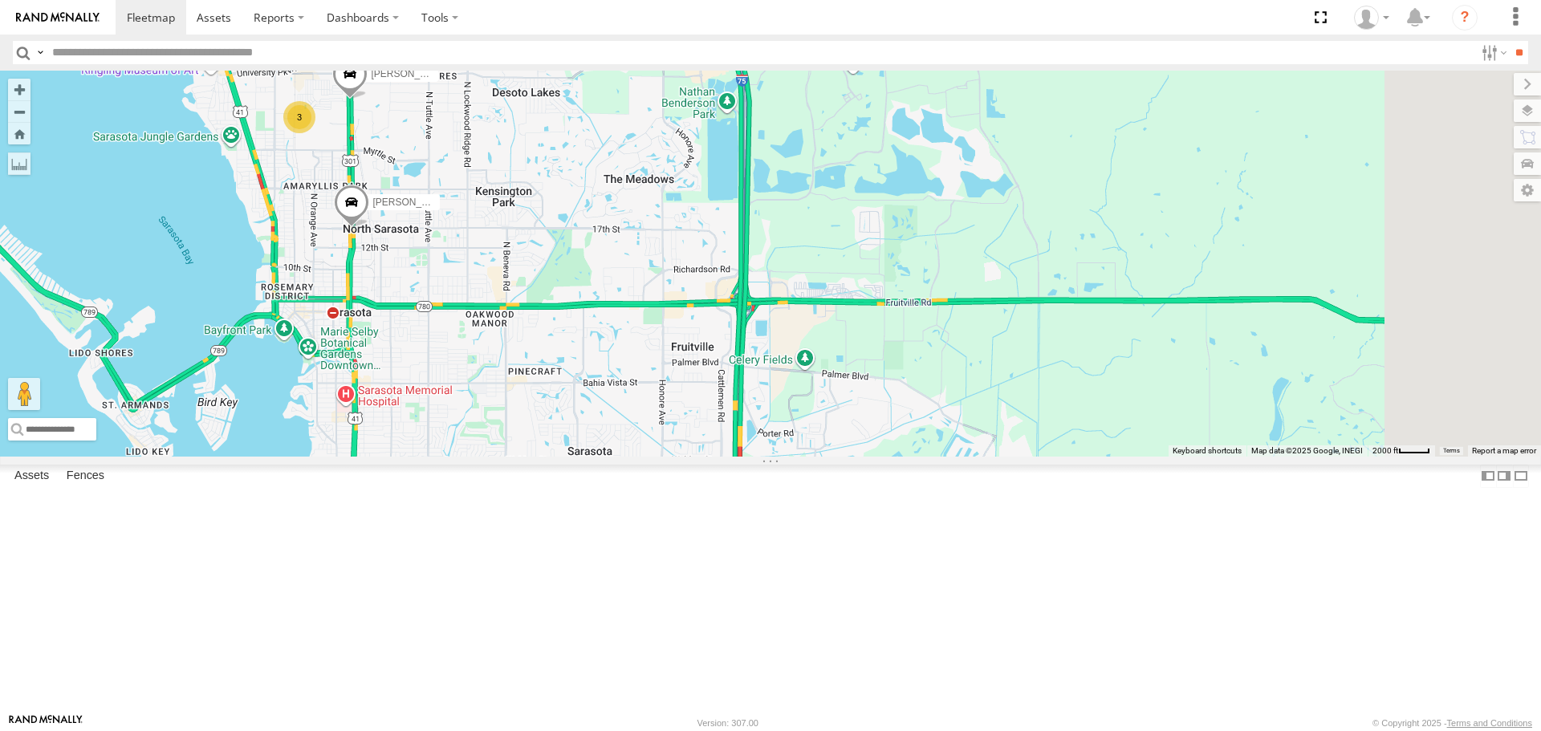
drag, startPoint x: 1177, startPoint y: 543, endPoint x: 965, endPoint y: 428, distance: 241.3
click at [965, 428] on div "Tom 3 Robert" at bounding box center [770, 263] width 1541 height 385
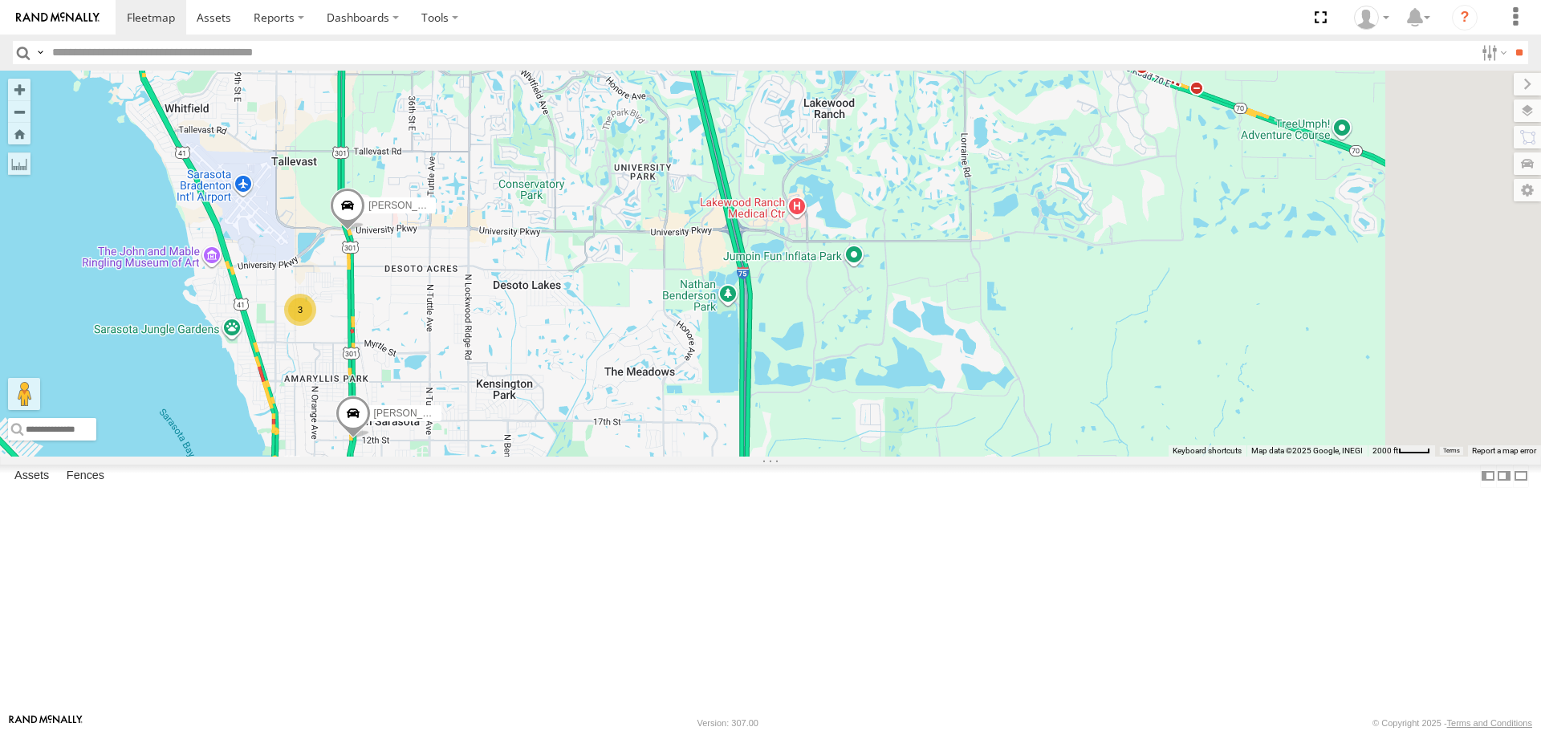
drag, startPoint x: 501, startPoint y: 310, endPoint x: 517, endPoint y: 493, distance: 183.6
click at [517, 456] on div "Tom Robert 3" at bounding box center [770, 263] width 1541 height 385
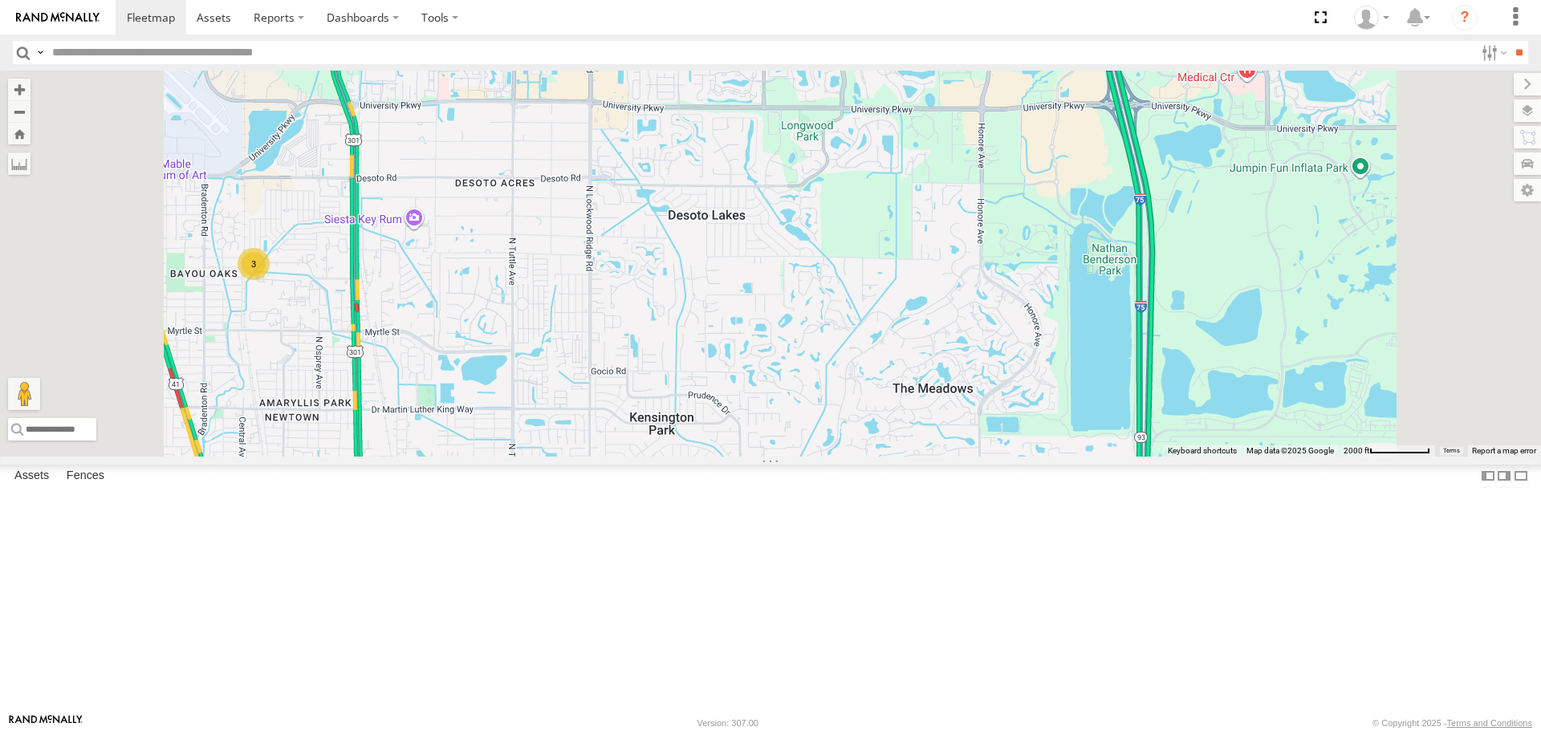
click at [0, 0] on link at bounding box center [0, 0] width 0 height 0
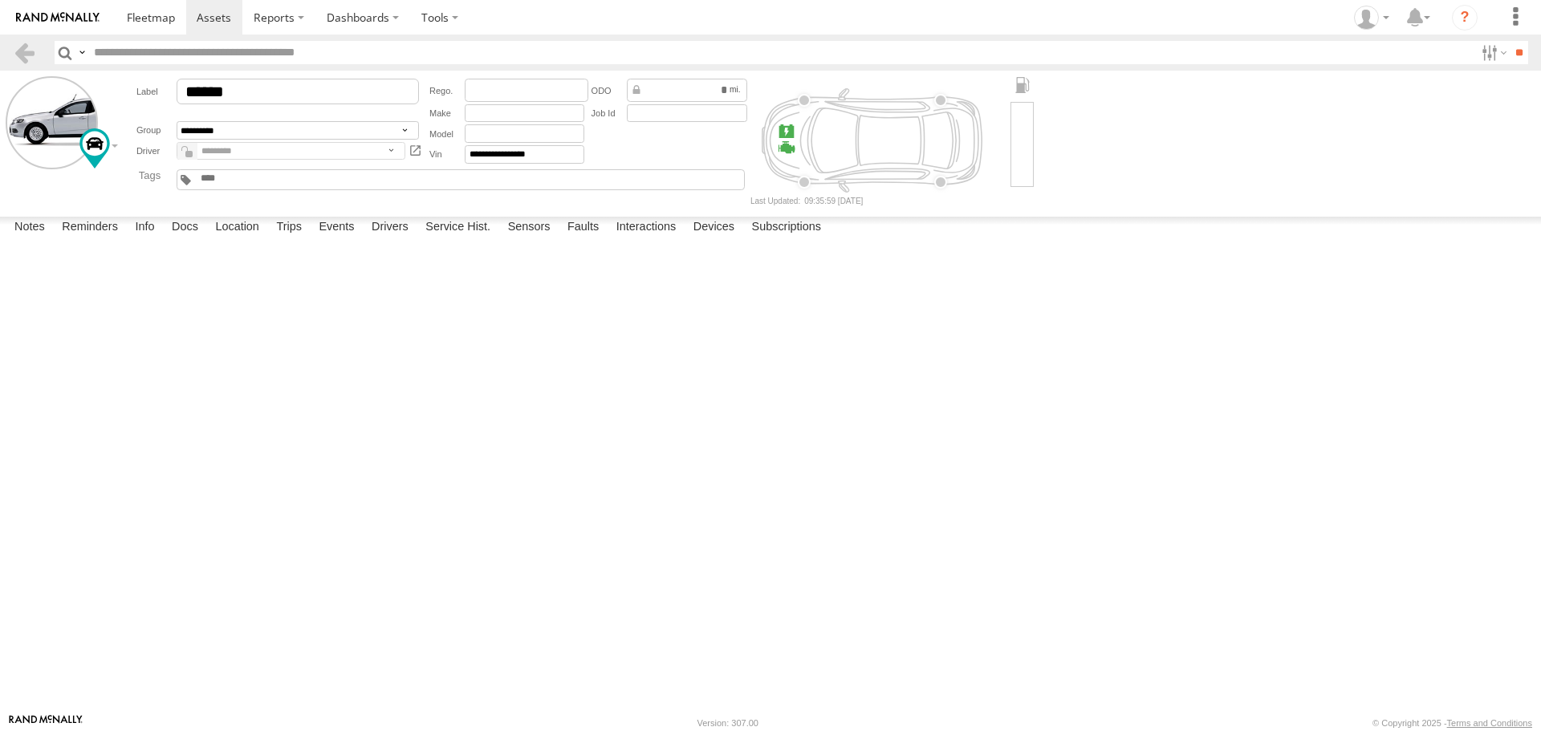
click at [0, 0] on label at bounding box center [0, 0] width 0 height 0
click at [0, 0] on button "Proceed" at bounding box center [0, 0] width 0 height 0
click at [131, 30] on link at bounding box center [151, 17] width 71 height 35
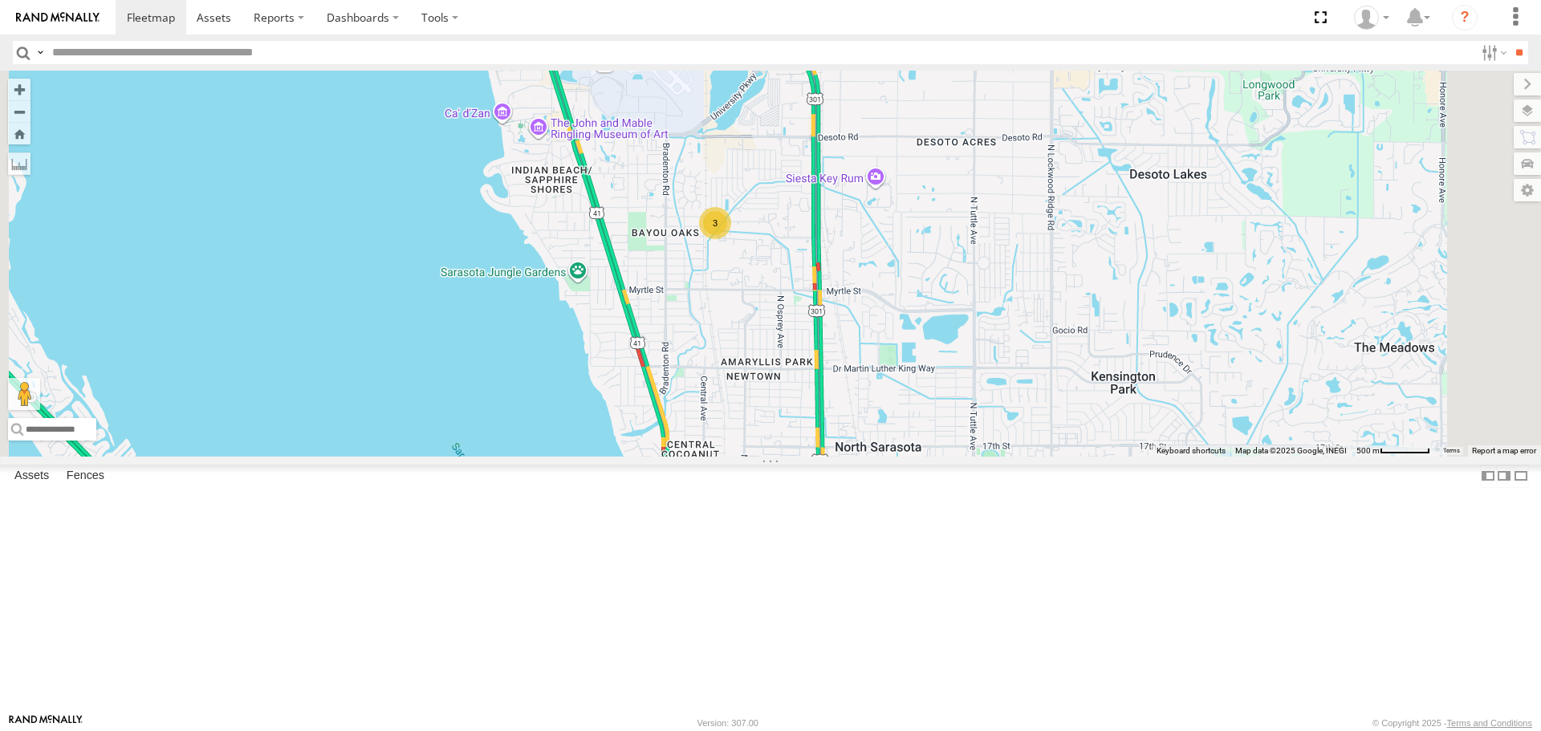
click at [731, 239] on div "3" at bounding box center [715, 223] width 32 height 32
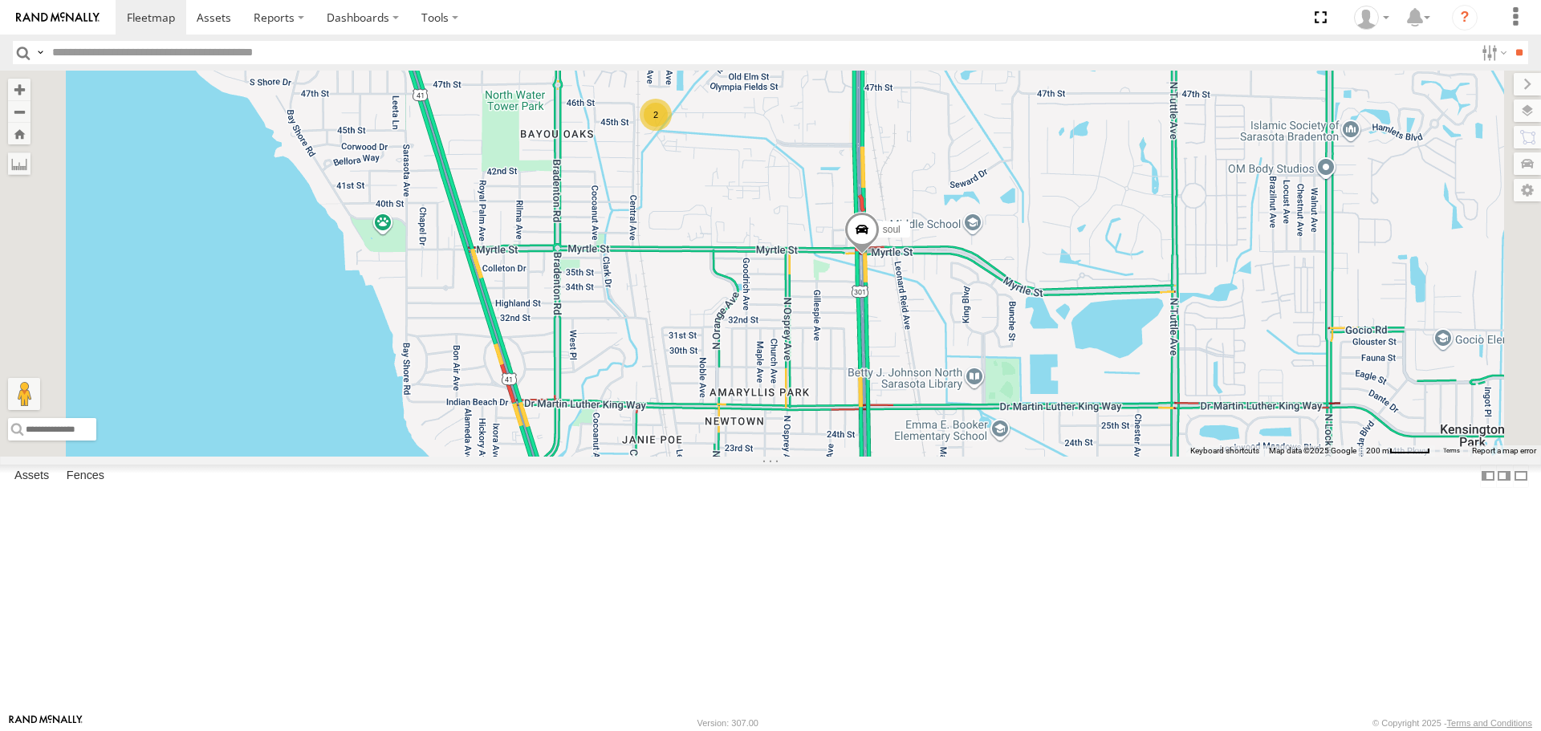
click at [879, 256] on span at bounding box center [861, 234] width 35 height 43
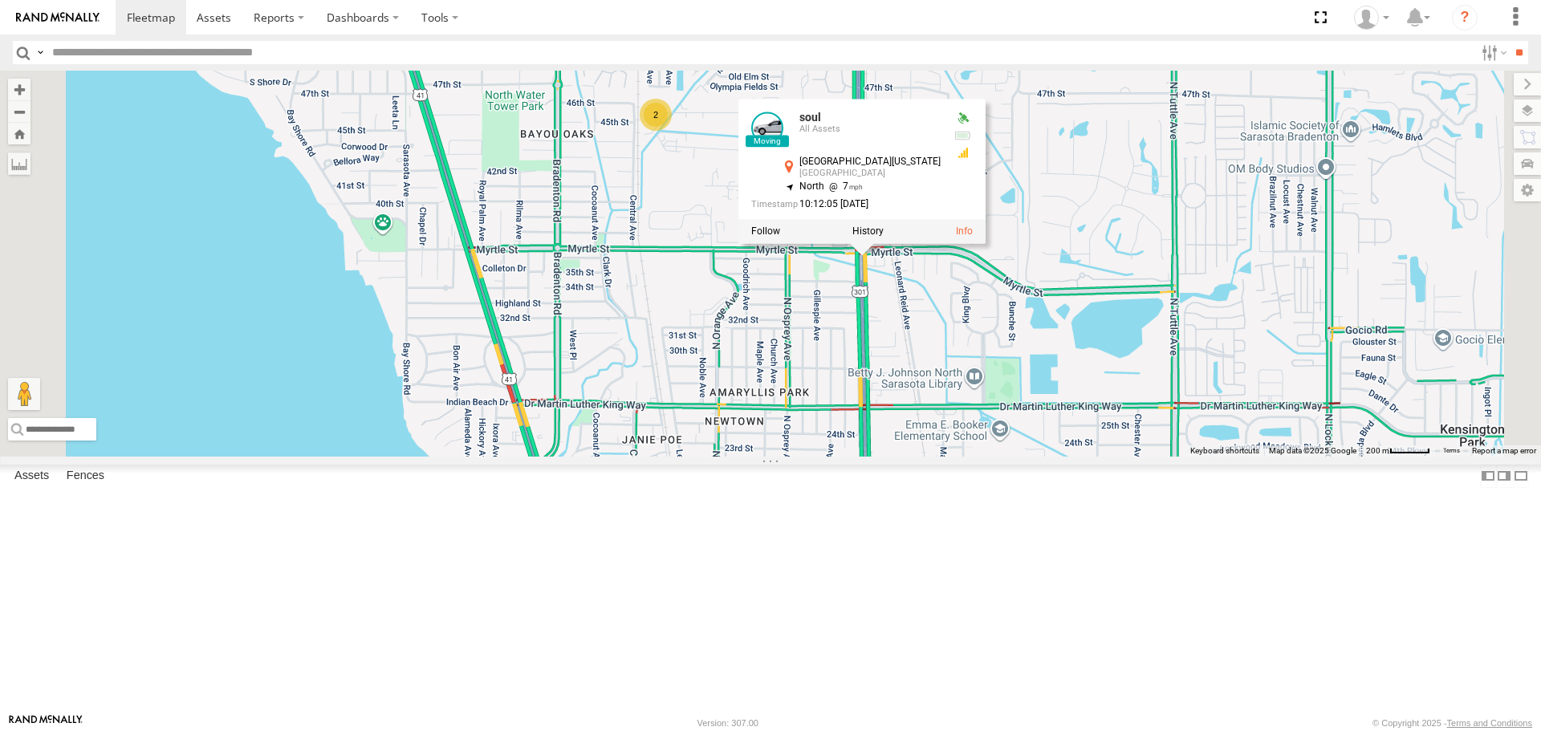
click at [917, 301] on div "soul 2 soul All Assets [STREET_ADDRESS][GEOGRAPHIC_DATA][US_STATE] 27.36688 , -…" at bounding box center [770, 263] width 1541 height 385
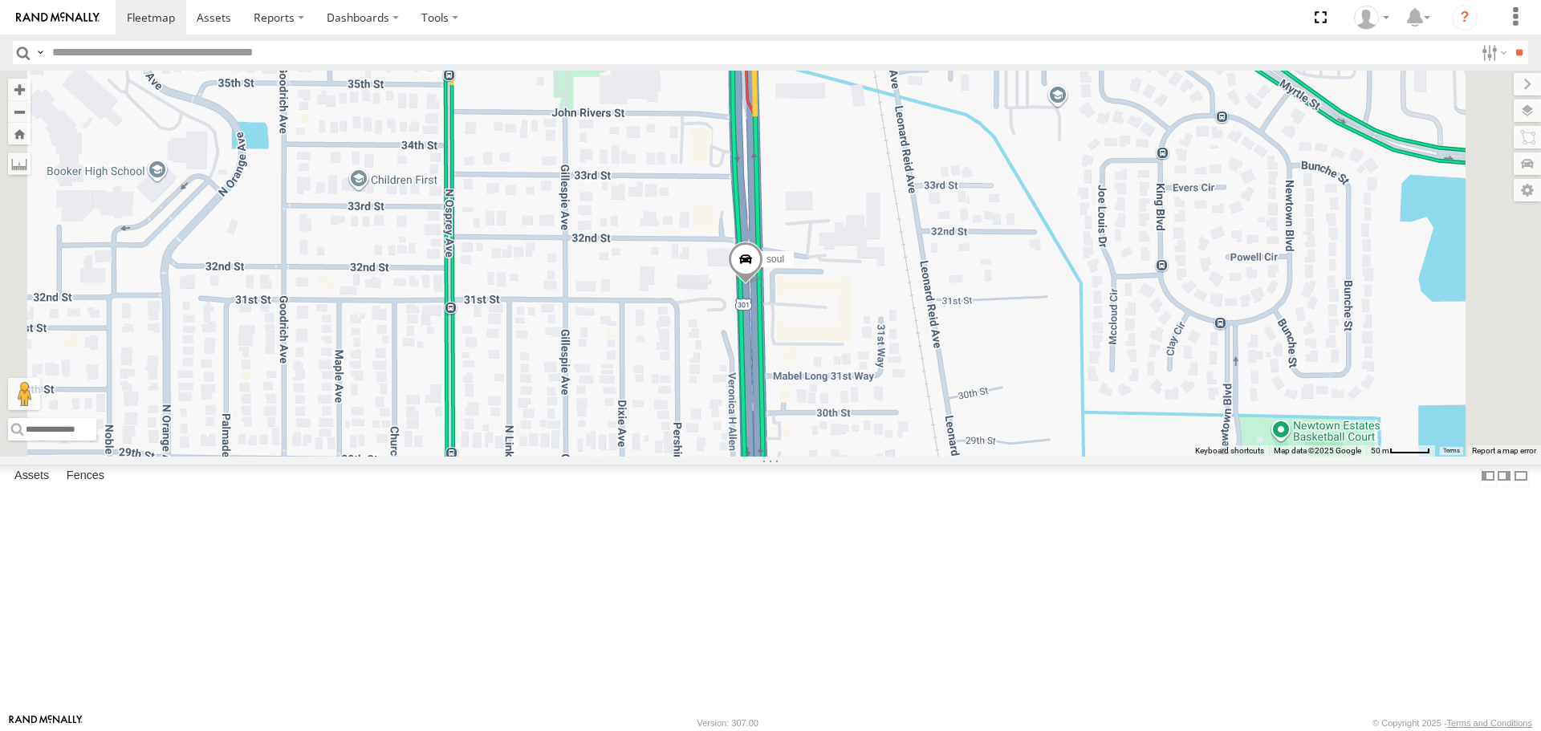
drag, startPoint x: 870, startPoint y: 558, endPoint x: 762, endPoint y: 343, distance: 239.7
click at [767, 343] on div "soul" at bounding box center [770, 263] width 1541 height 385
